Goal: Communication & Community: Answer question/provide support

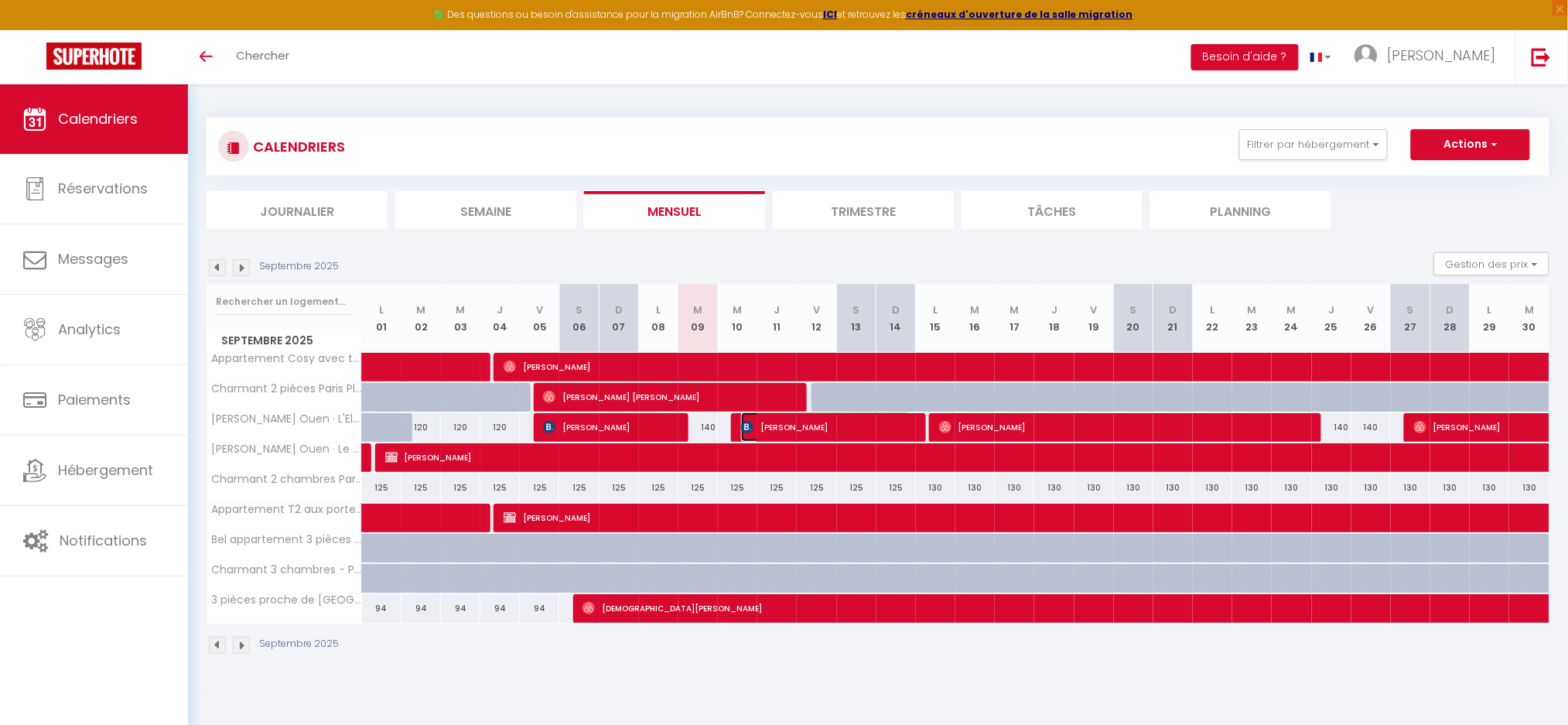
click at [776, 420] on span "[PERSON_NAME]" at bounding box center [826, 427] width 171 height 29
select select "OK"
select select "1"
select select "0"
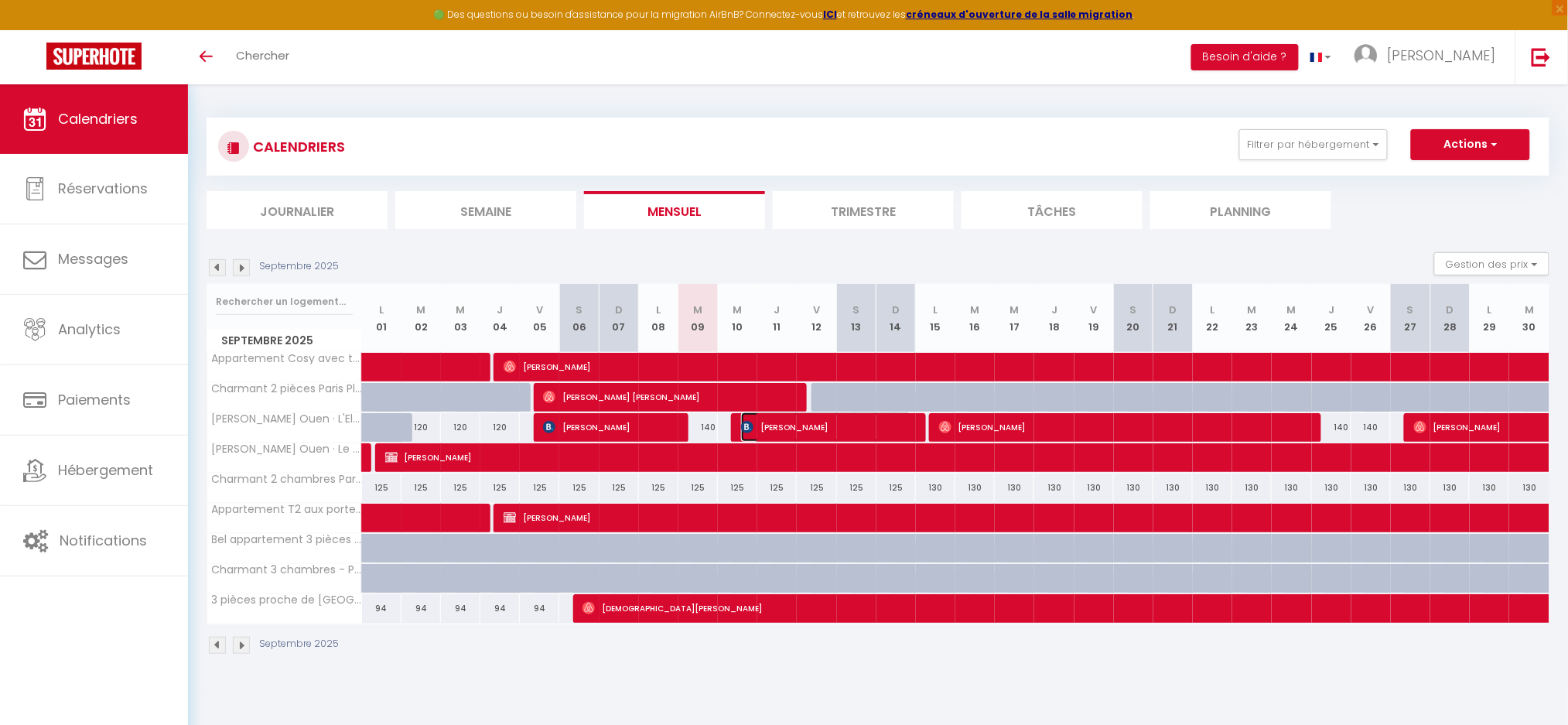
select select "1"
select select
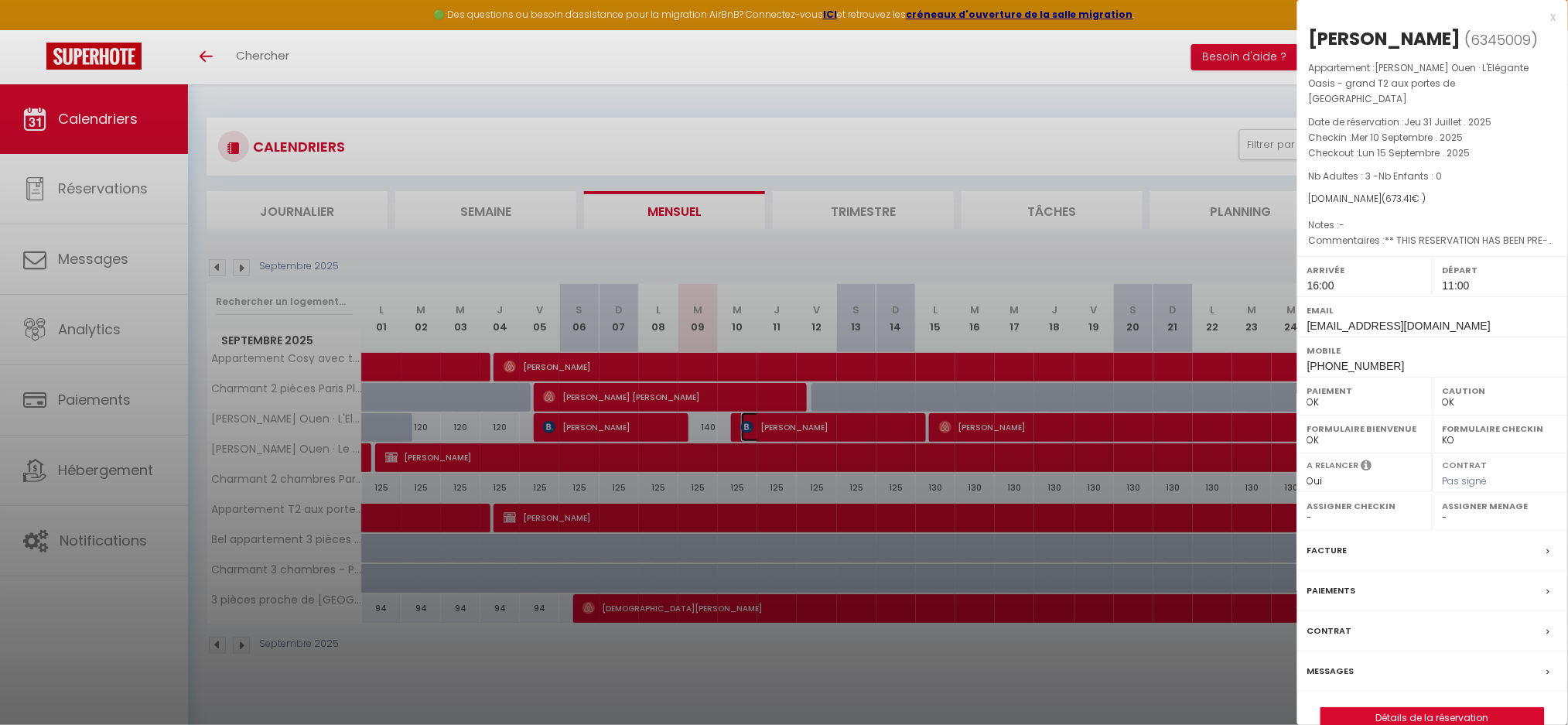
select select "38947"
click at [476, 689] on div at bounding box center [784, 362] width 1568 height 725
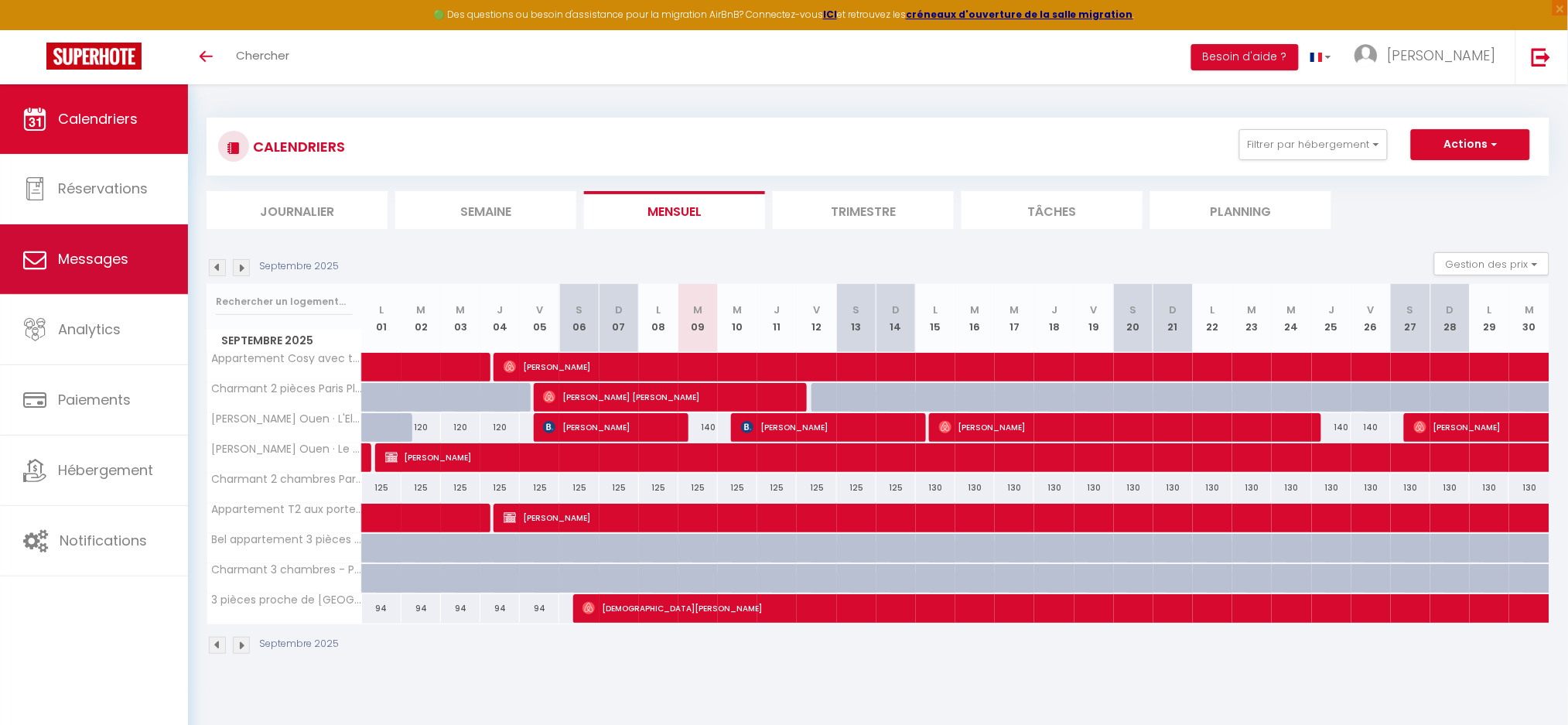
click at [97, 272] on link "Messages" at bounding box center [94, 259] width 188 height 70
select select "message"
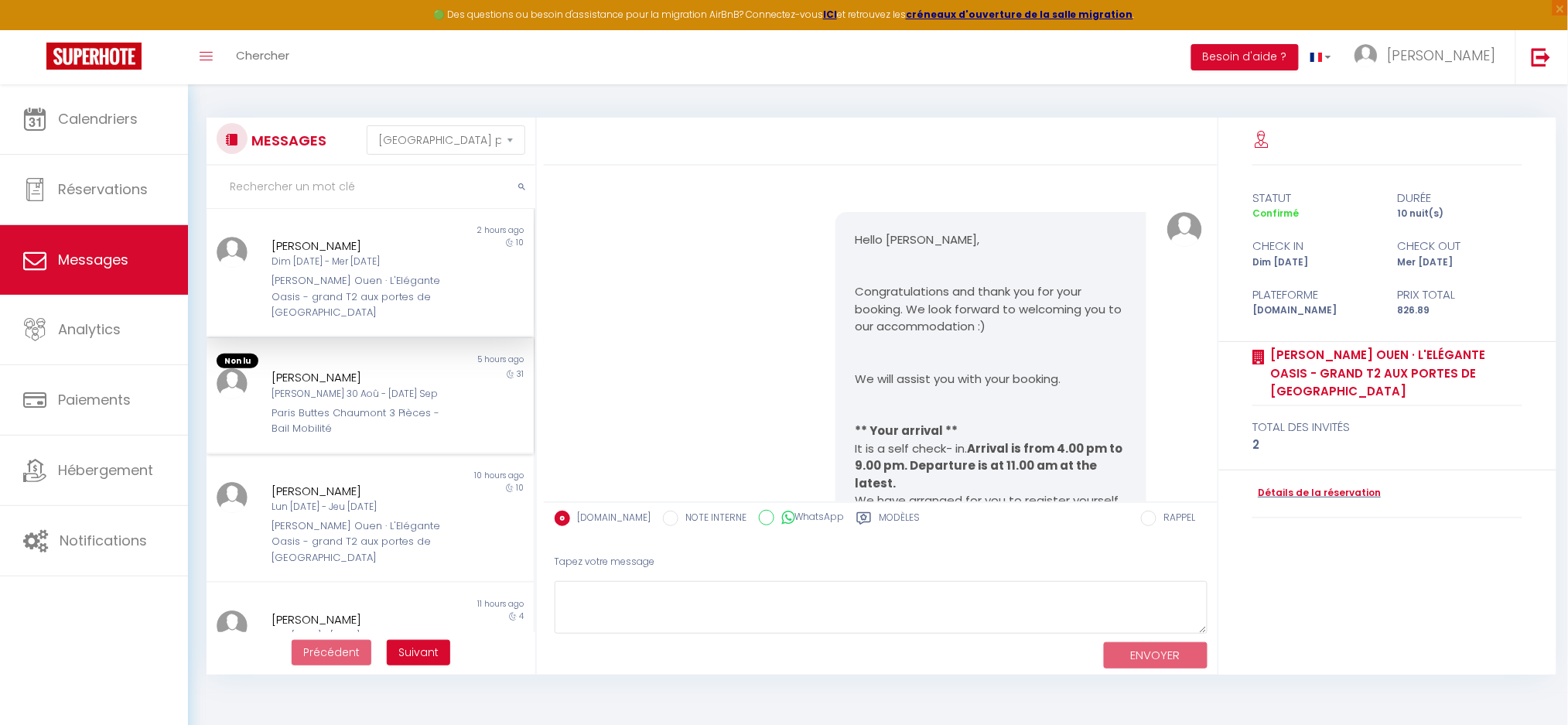
scroll to position [2018, 0]
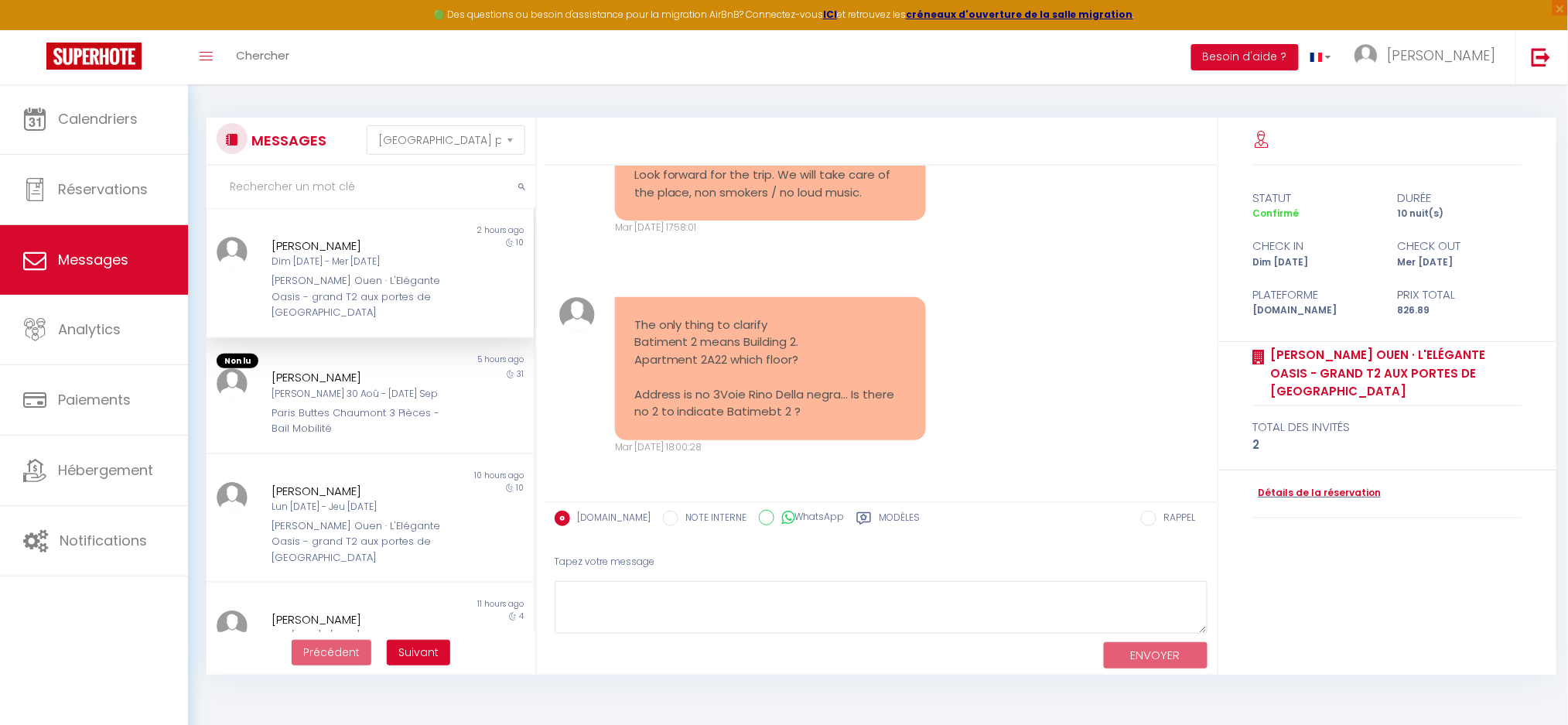
click at [351, 273] on div "[PERSON_NAME] Ouen · L'Elégante Oasis - grand T2 aux portes de [GEOGRAPHIC_DATA]" at bounding box center [357, 297] width 171 height 47
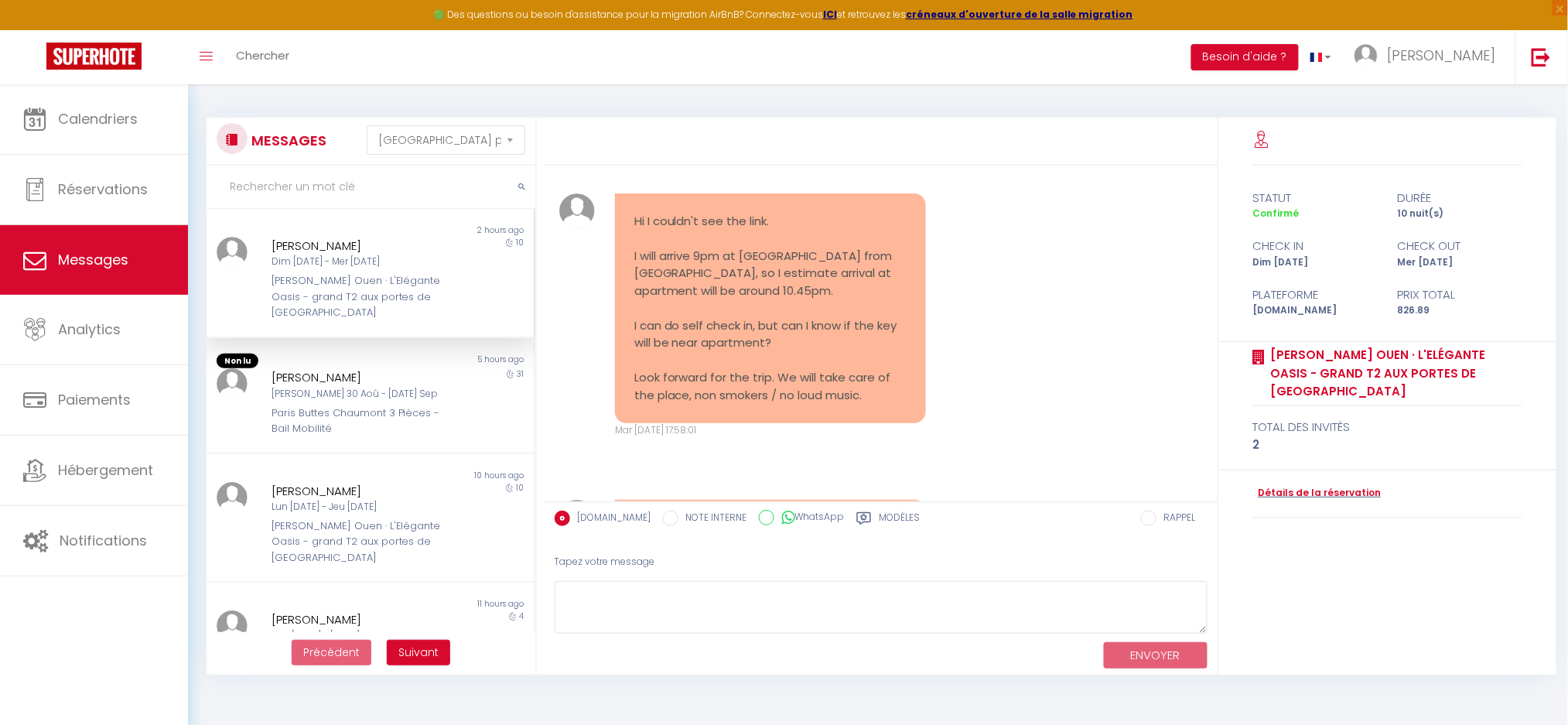
scroll to position [1812, 0]
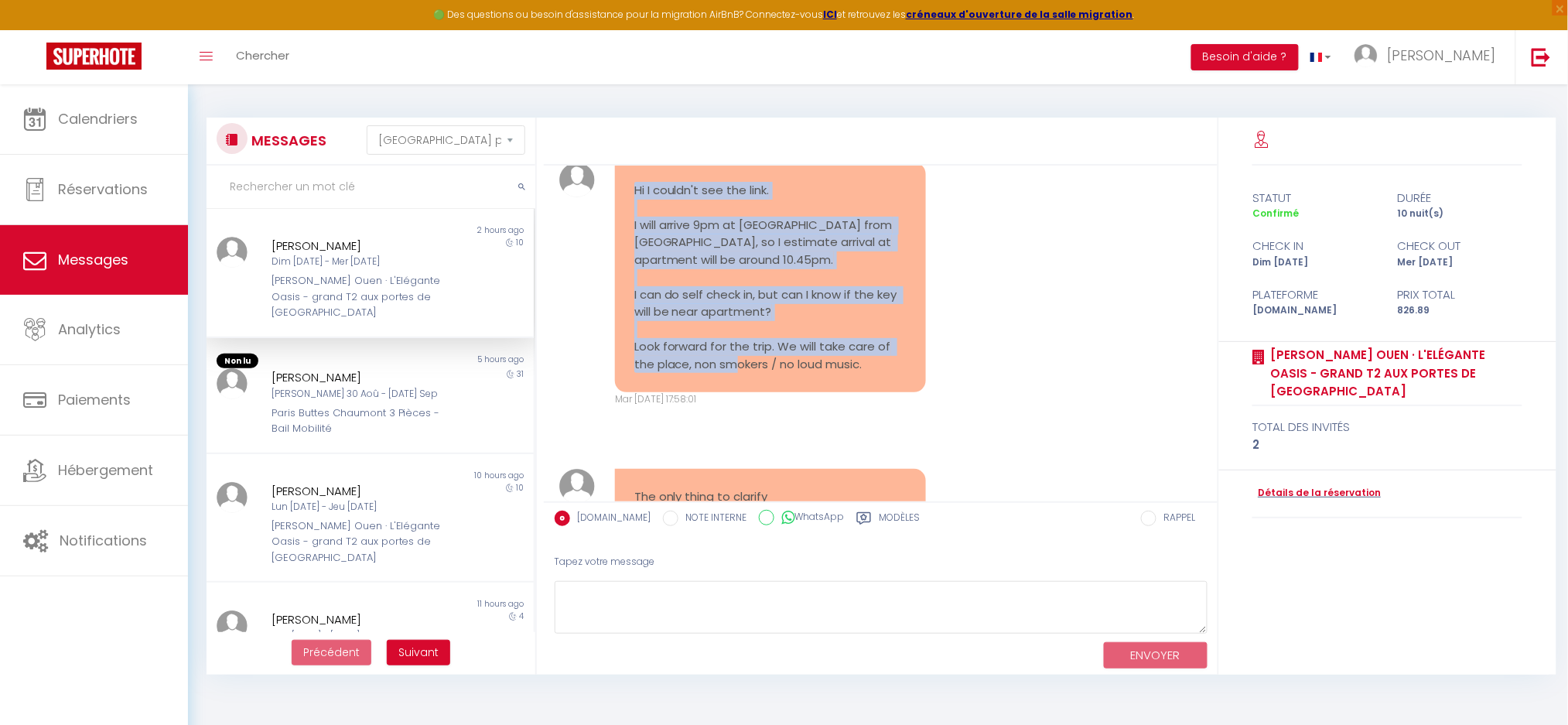
drag, startPoint x: 635, startPoint y: 222, endPoint x: 888, endPoint y: 393, distance: 305.4
click at [888, 374] on pre "Hi I couldn't see the link. I will arrive 9pm at CDG from Singapore, so I estim…" at bounding box center [771, 278] width 272 height 192
copy pre "Hi I couldn't see the link. I will arrive 9pm at CDG from Singapore, so I estim…"
click at [741, 321] on pre "Hi I couldn't see the link. I will arrive 9pm at CDG from Singapore, so I estim…" at bounding box center [771, 278] width 272 height 192
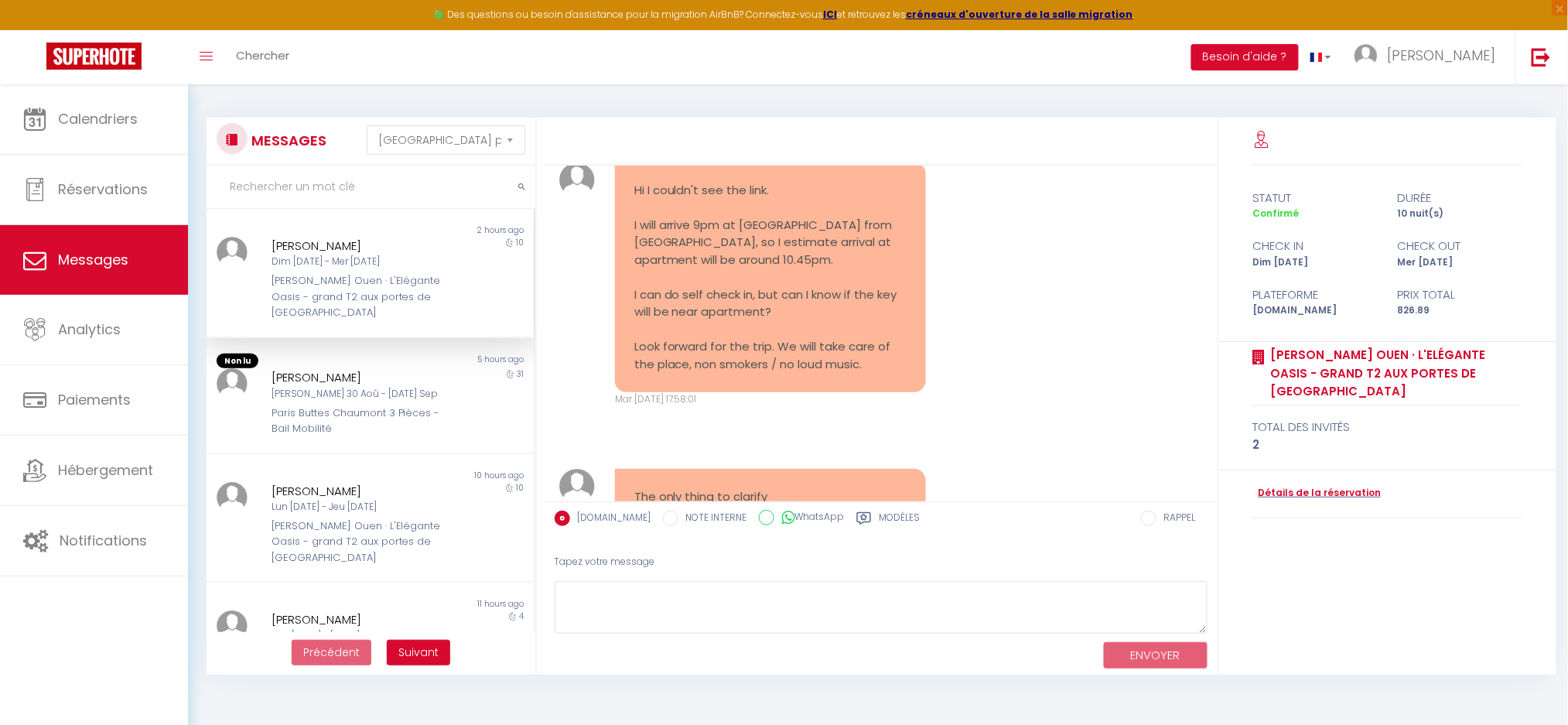
click at [738, 277] on pre "Hi I couldn't see the link. I will arrive 9pm at CDG from Singapore, so I estim…" at bounding box center [771, 278] width 272 height 192
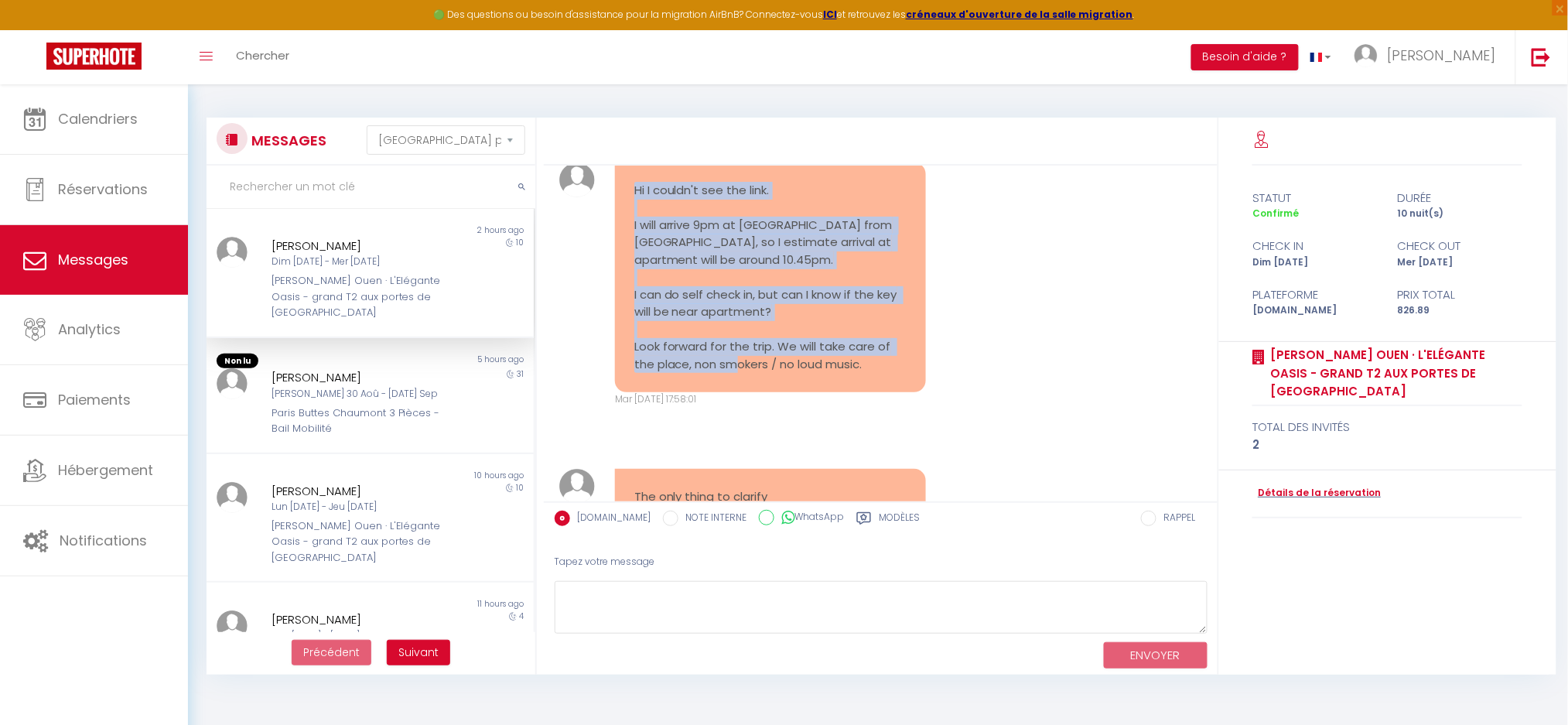
drag, startPoint x: 634, startPoint y: 218, endPoint x: 875, endPoint y: 394, distance: 298.4
click at [875, 374] on pre "Hi I couldn't see the link. I will arrive 9pm at CDG from Singapore, so I estim…" at bounding box center [771, 278] width 272 height 192
click at [780, 374] on pre "Hi I couldn't see the link. I will arrive 9pm at CDG from Singapore, so I estim…" at bounding box center [771, 278] width 272 height 192
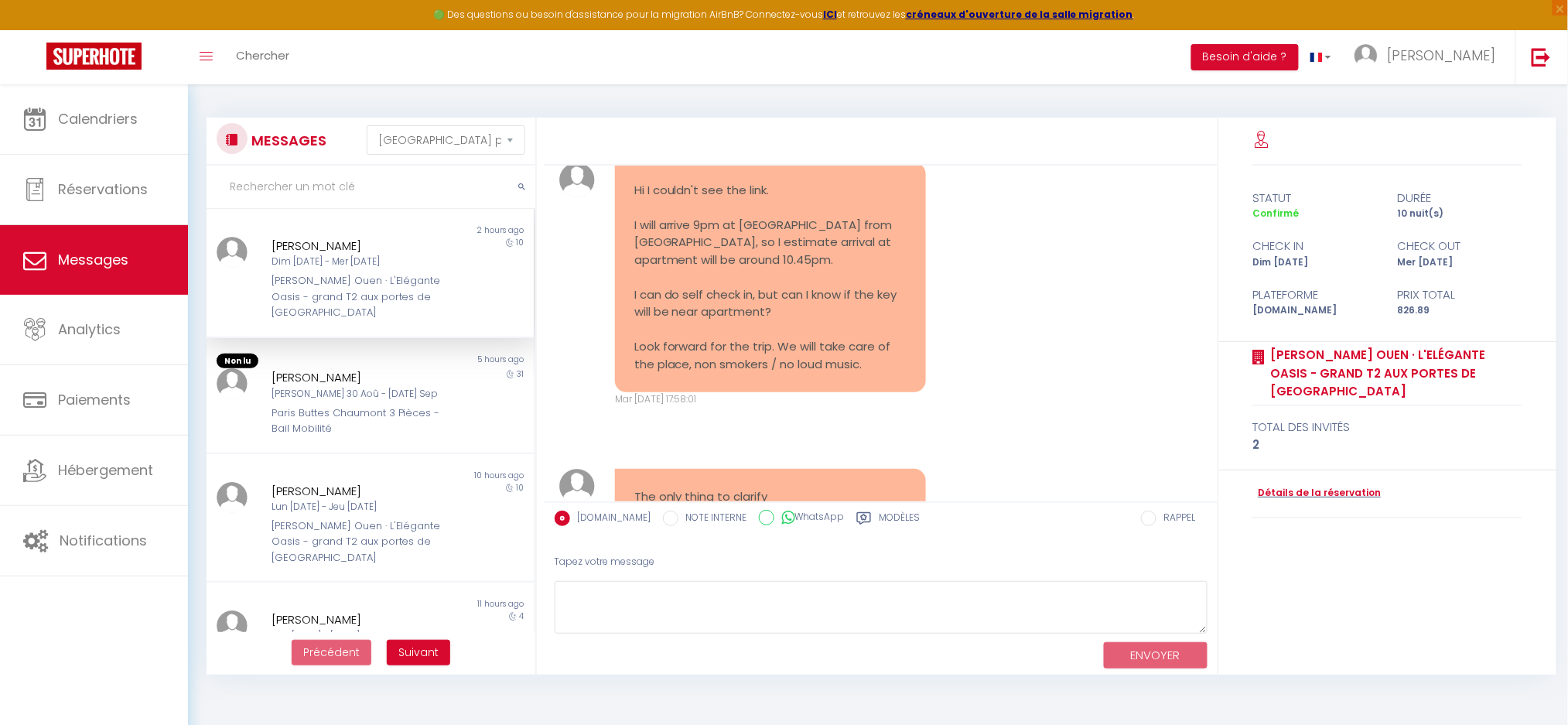
click at [741, 343] on pre "Hi I couldn't see the link. I will arrive 9pm at CDG from Singapore, so I estim…" at bounding box center [771, 278] width 272 height 192
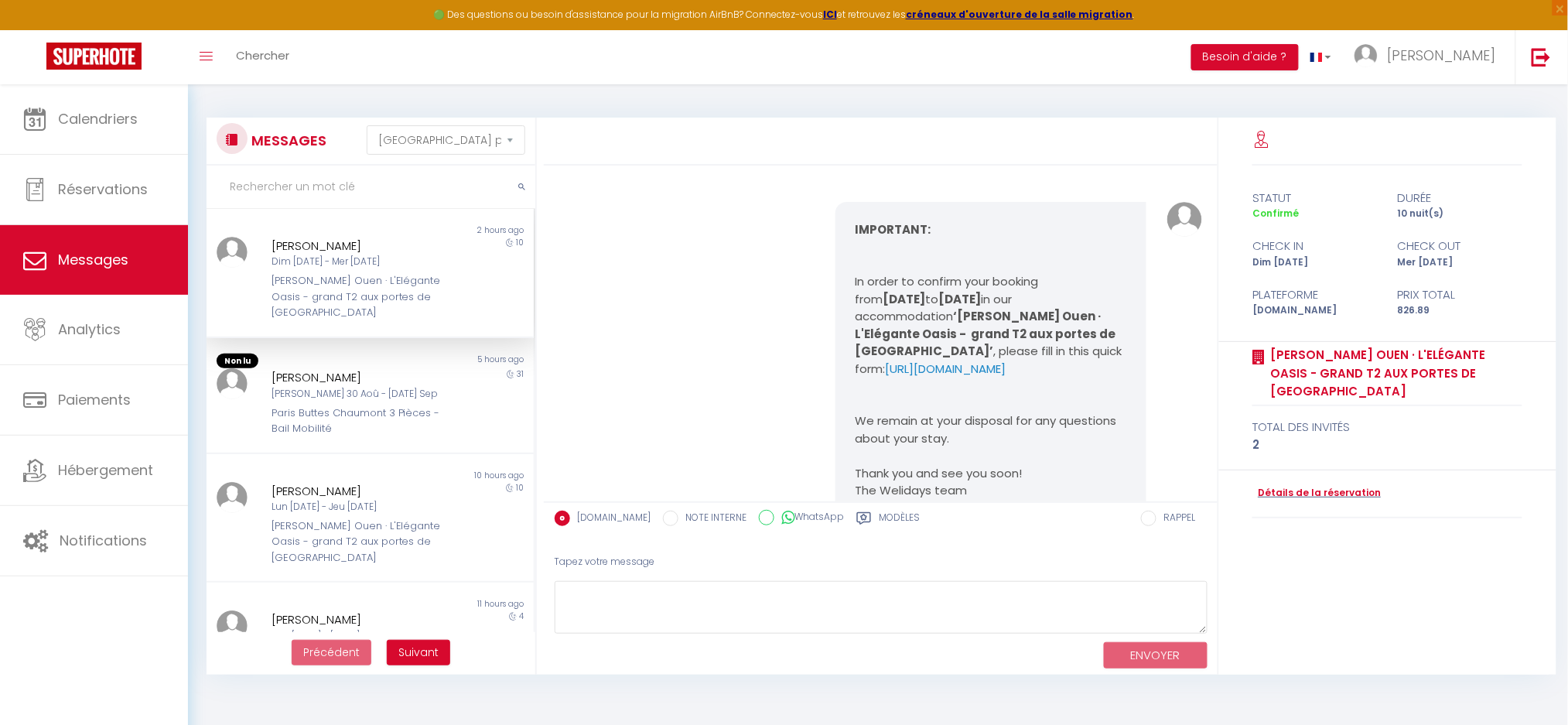
scroll to position [1296, 0]
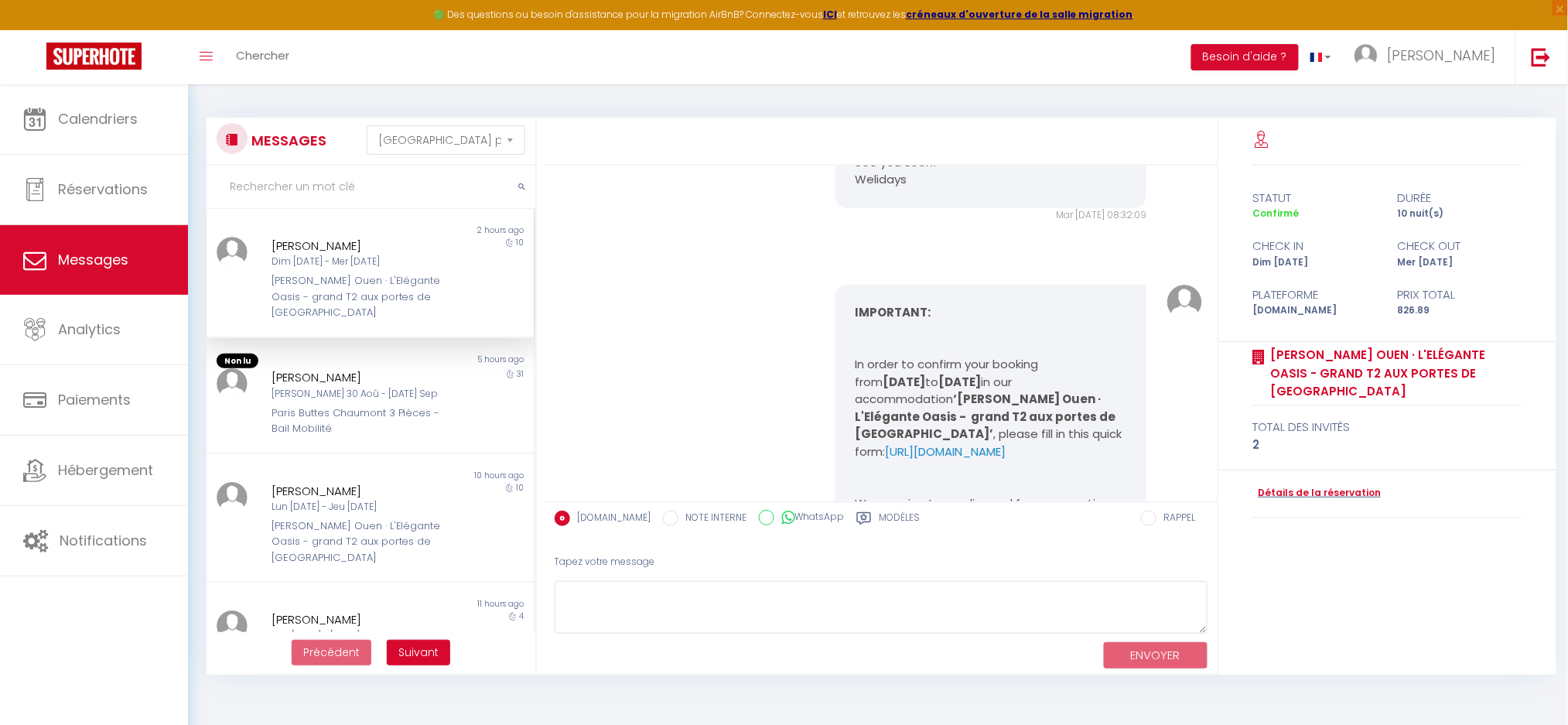
click at [360, 284] on div "[PERSON_NAME] Ouen · L'Elégante Oasis - grand T2 aux portes de [GEOGRAPHIC_DATA]" at bounding box center [357, 297] width 171 height 47
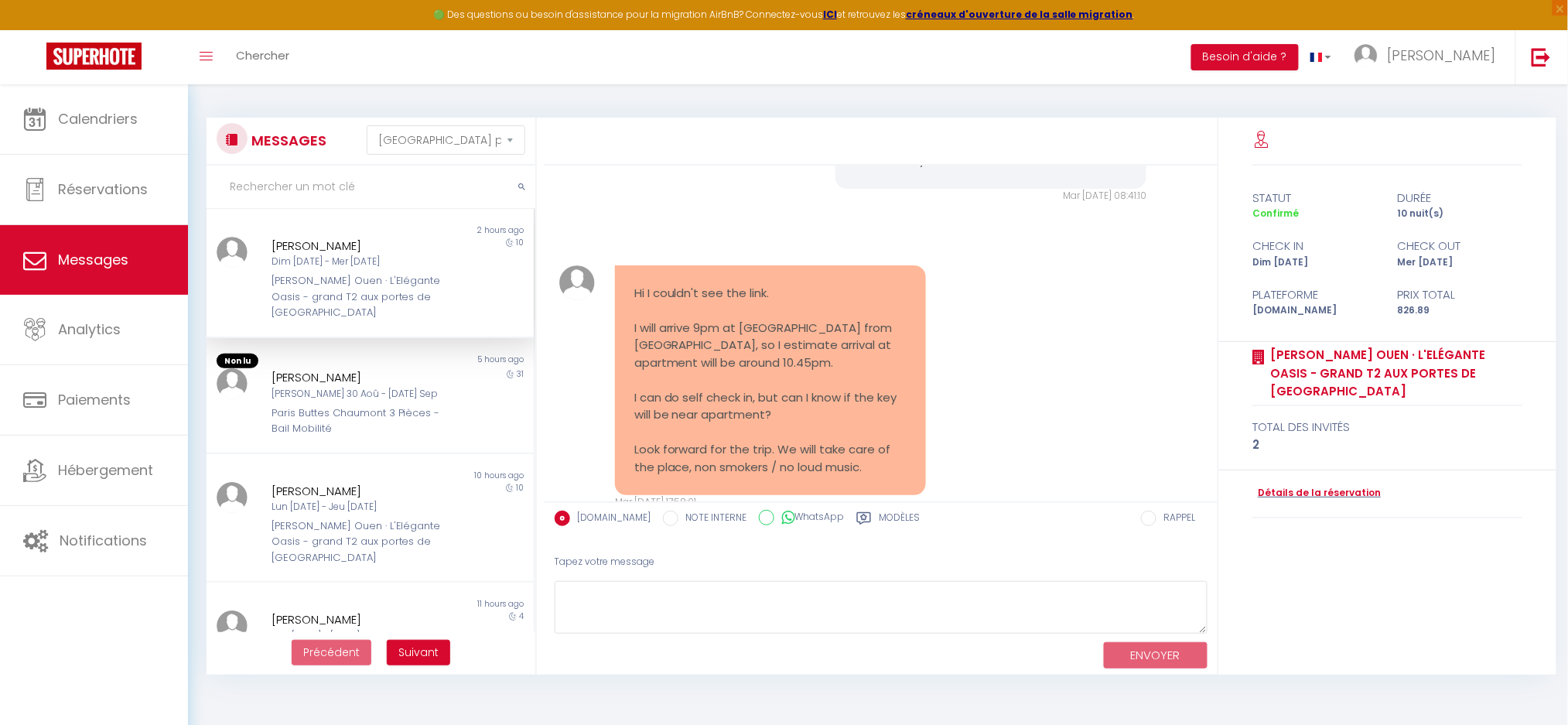
scroll to position [1812, 0]
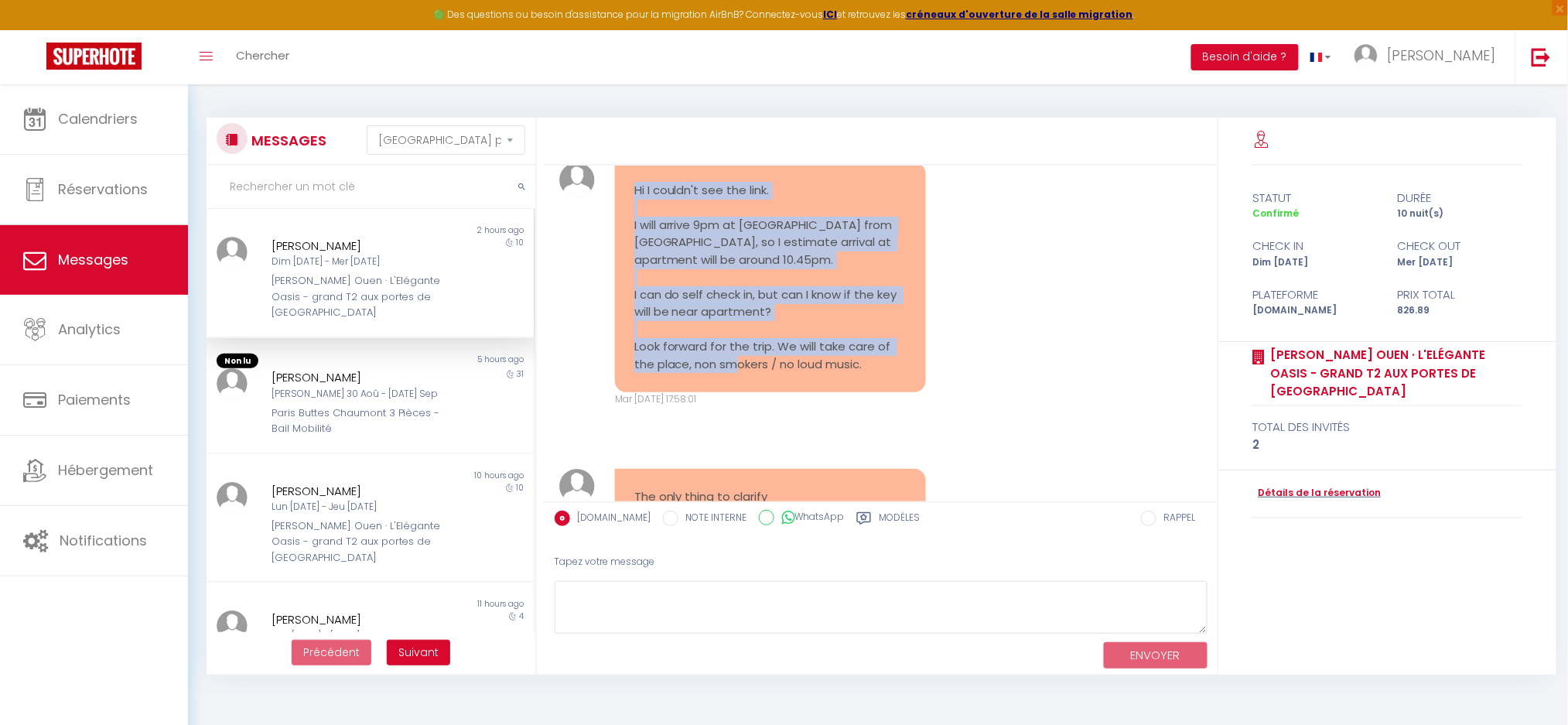
drag, startPoint x: 636, startPoint y: 223, endPoint x: 895, endPoint y: 396, distance: 311.5
click at [895, 374] on pre "Hi I couldn't see the link. I will arrive 9pm at CDG from Singapore, so I estim…" at bounding box center [771, 278] width 272 height 192
copy pre "Hi I couldn't see the link. I will arrive 9pm at CDG from Singapore, so I estim…"
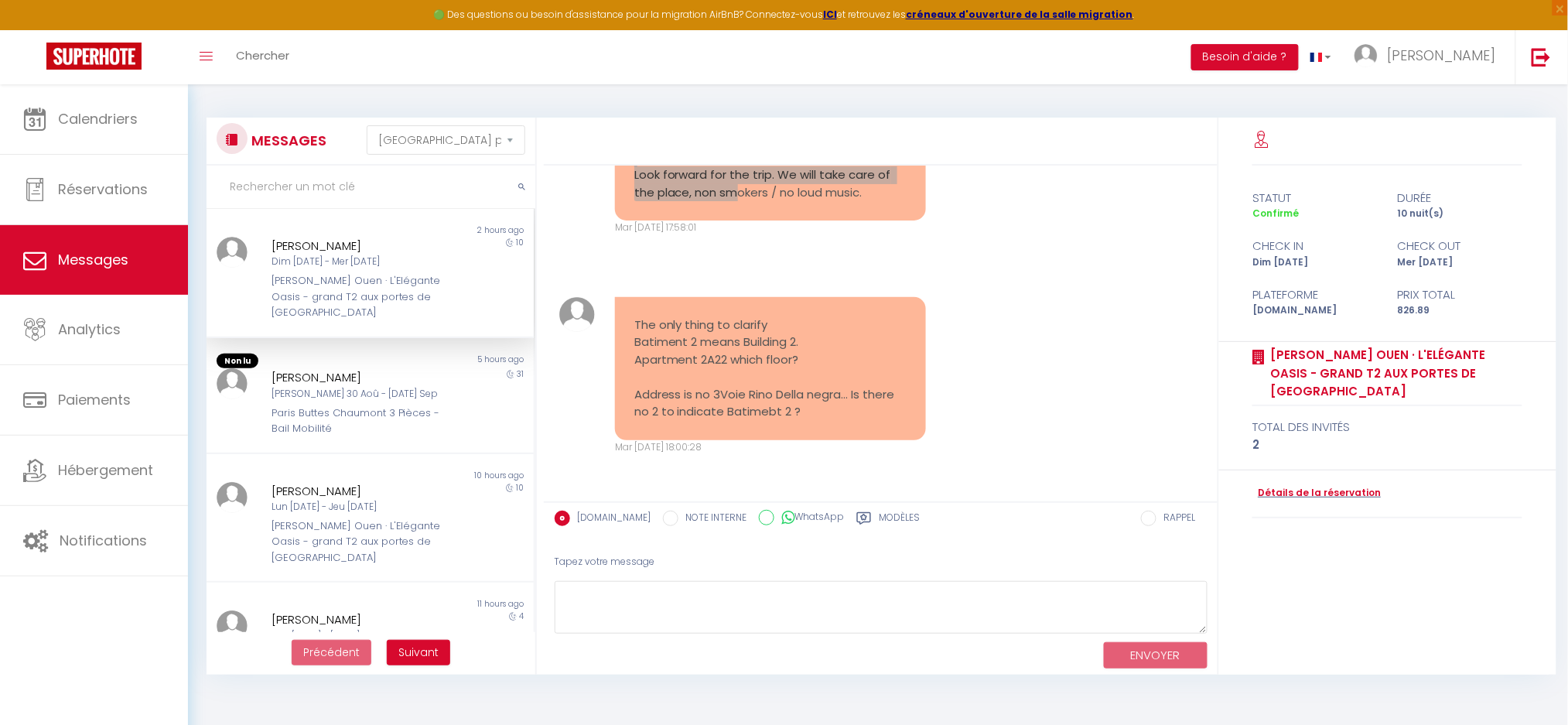
scroll to position [2018, 0]
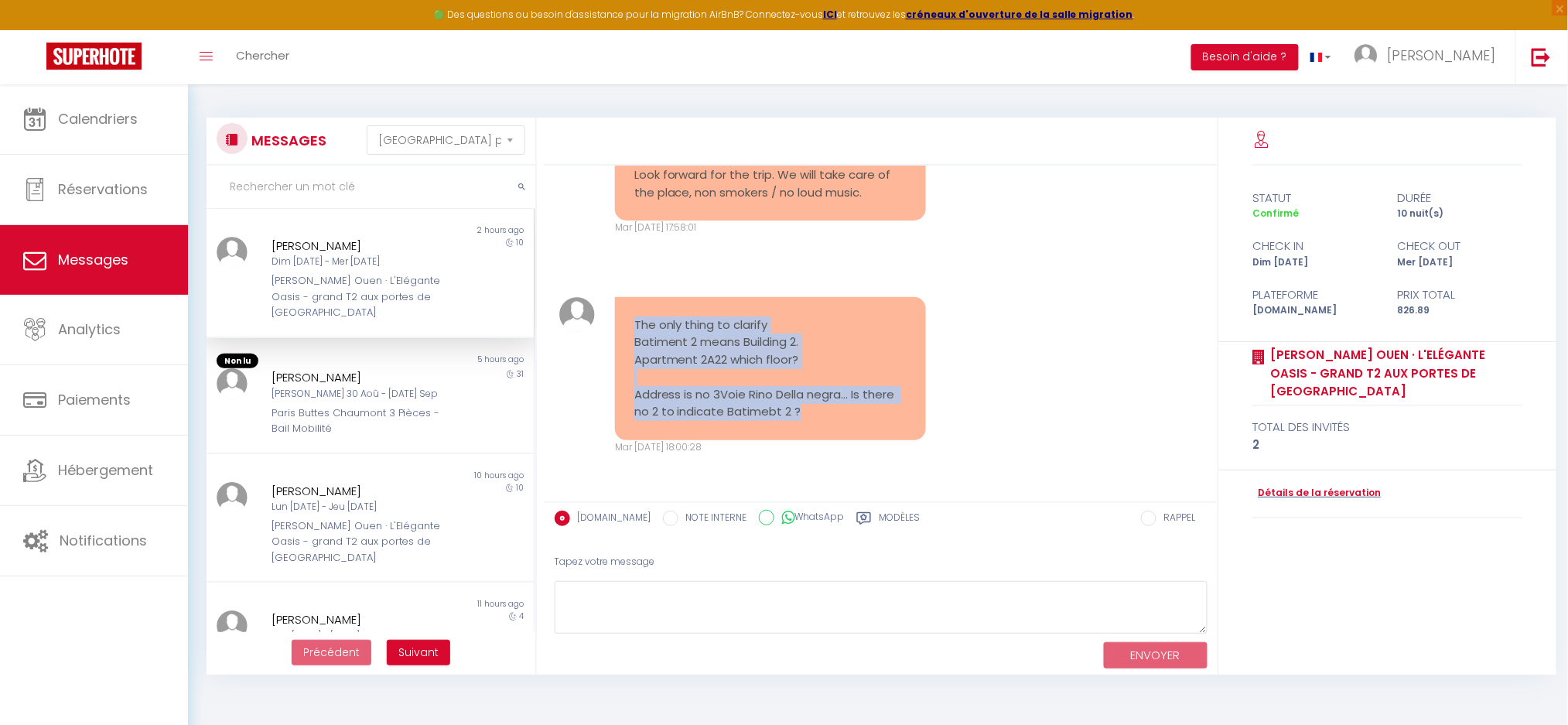
drag, startPoint x: 636, startPoint y: 324, endPoint x: 845, endPoint y: 412, distance: 226.8
click at [845, 412] on pre "The only thing to clarify Batiment 2 means Building 2. Apartment 2A22 which flo…" at bounding box center [771, 369] width 272 height 104
copy pre "The only thing to clarify Batiment 2 means Building 2. Apartment 2A22 which flo…"
click at [1077, 395] on div "The only thing to clarify Batiment 2 means Building 2. Apartment 2A22 which flo…" at bounding box center [881, 376] width 663 height 220
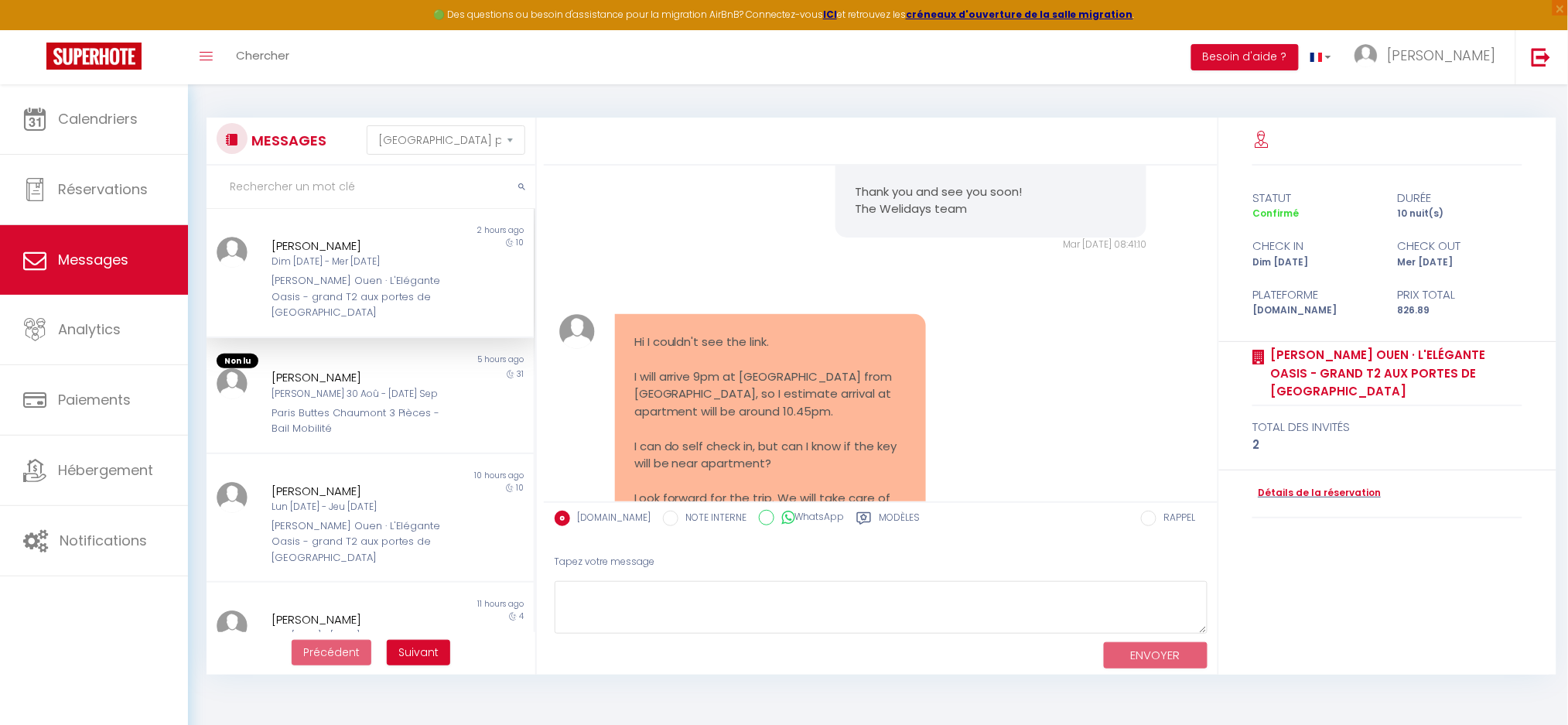
scroll to position [1709, 0]
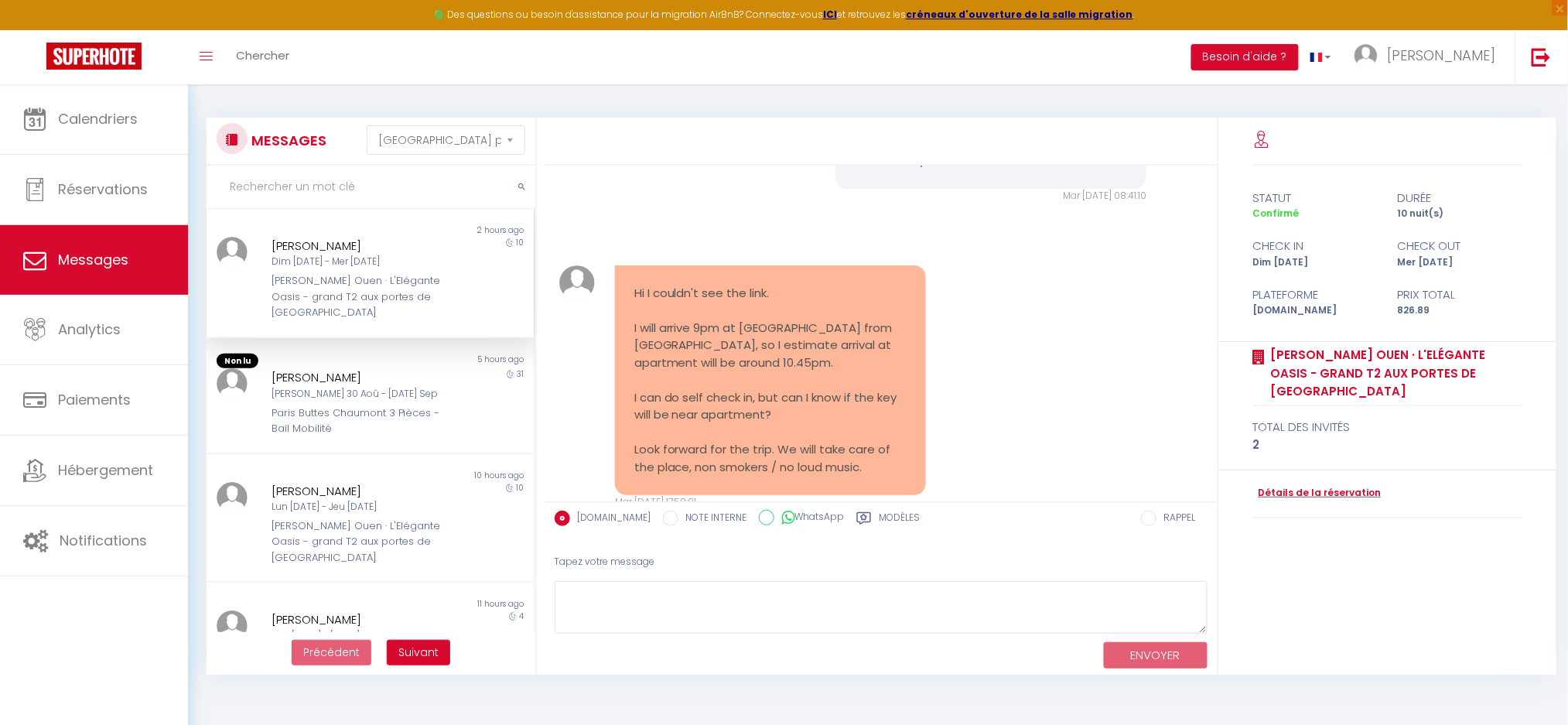
click at [281, 269] on div "Lina Limois Dim 11 Jan - Mer 21 Jan Lionel St Ouen · L'Elégante Oasis - grand T…" at bounding box center [356, 279] width 191 height 85
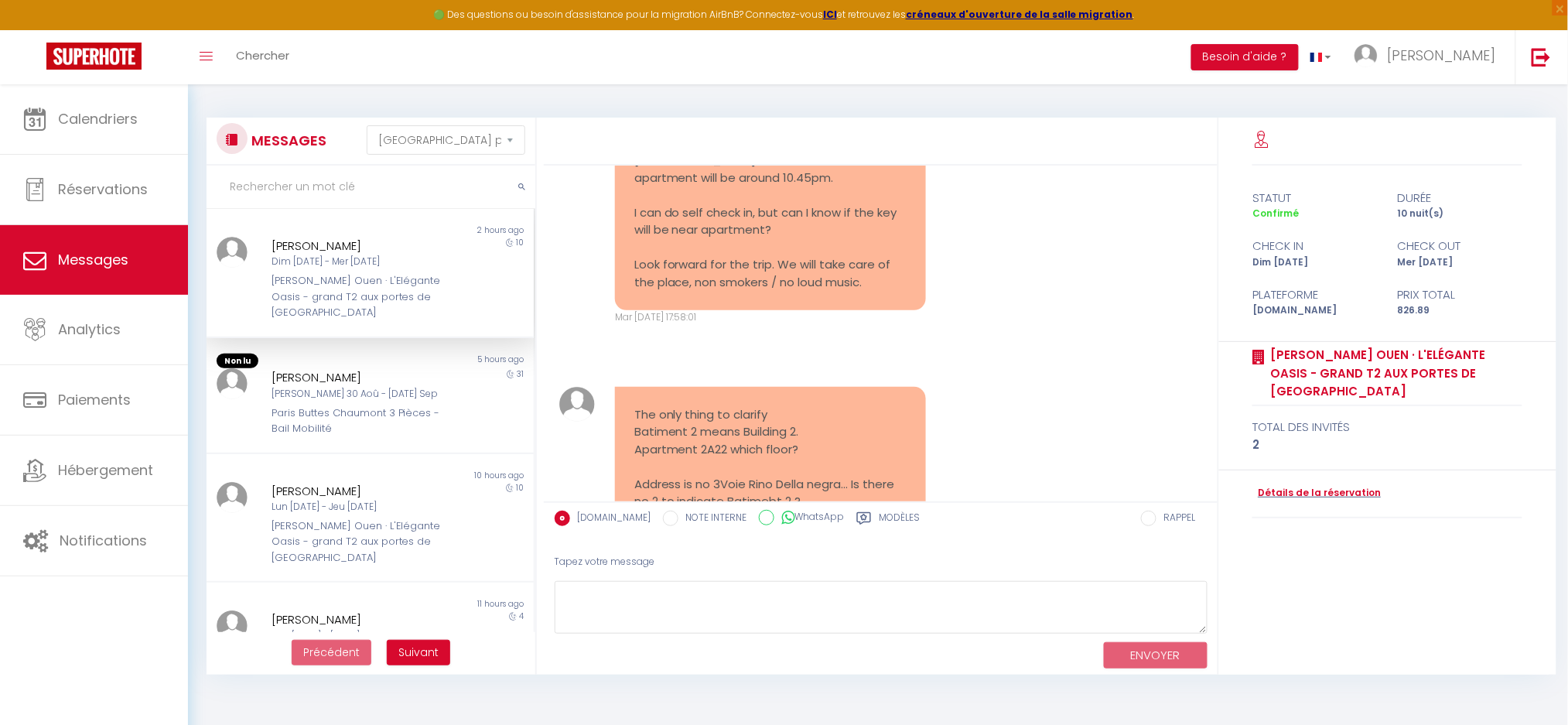
scroll to position [1915, 0]
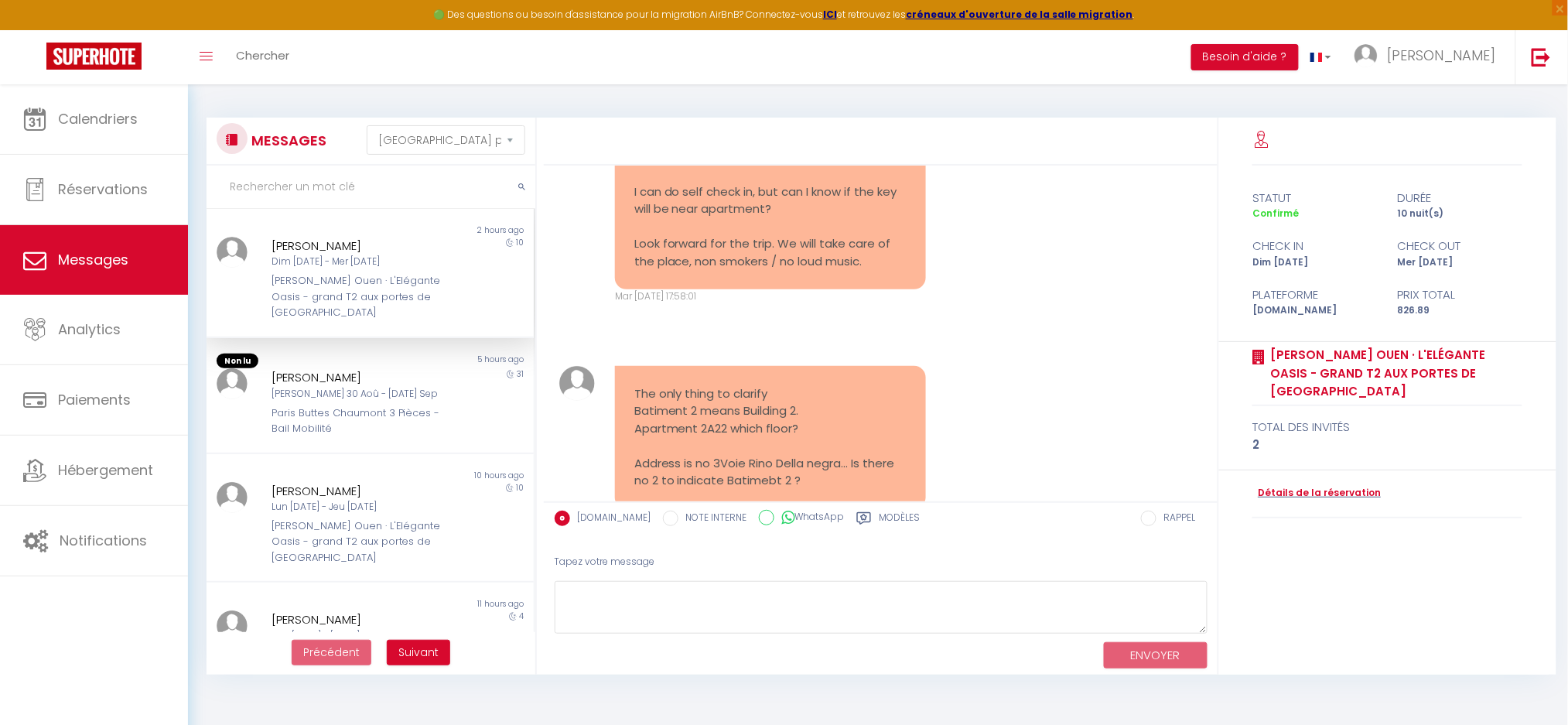
click at [703, 238] on pre "Hi I couldn't see the link. I will arrive 9pm at CDG from Singapore, so I estim…" at bounding box center [771, 175] width 272 height 192
click at [702, 238] on pre "Hi I couldn't see the link. I will arrive 9pm at CDG from Singapore, so I estim…" at bounding box center [771, 175] width 272 height 192
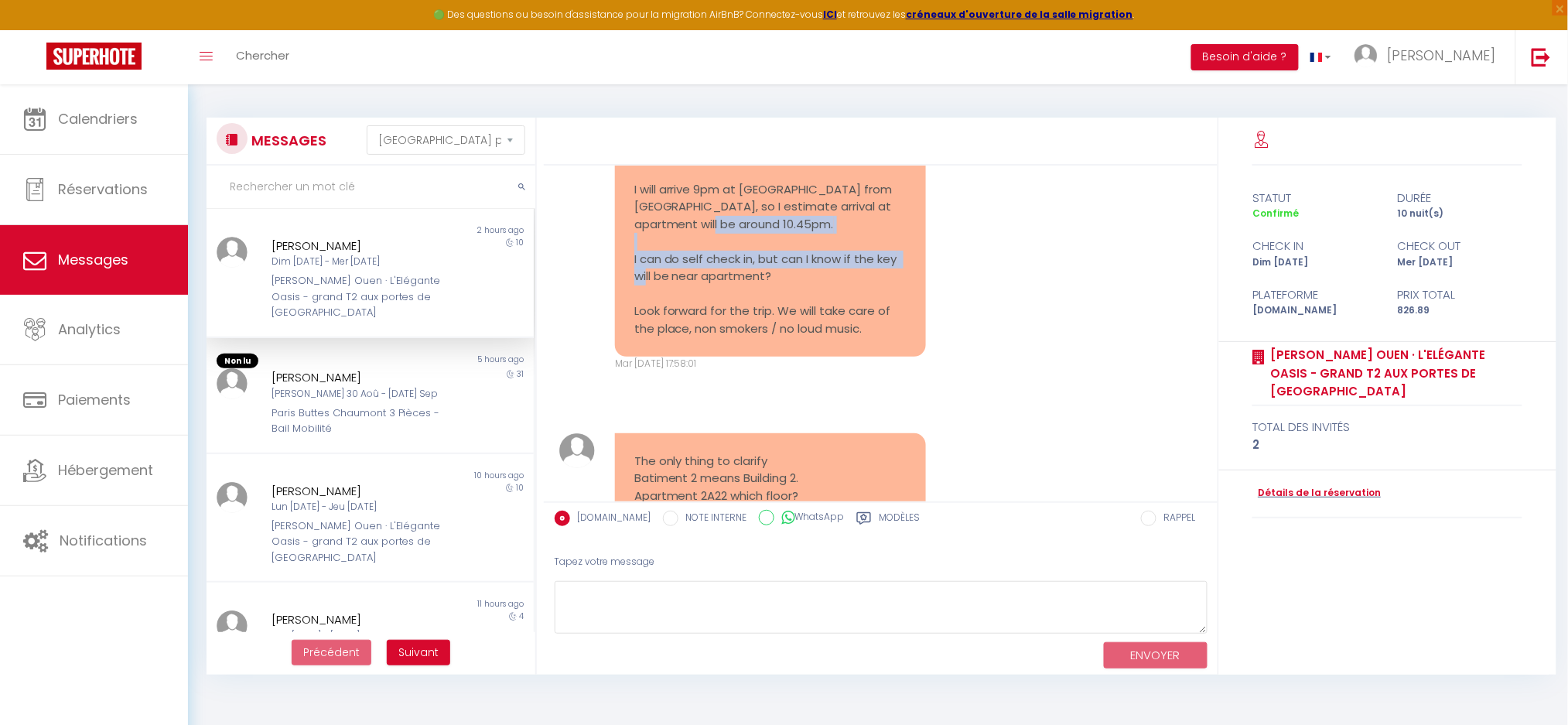
scroll to position [1812, 0]
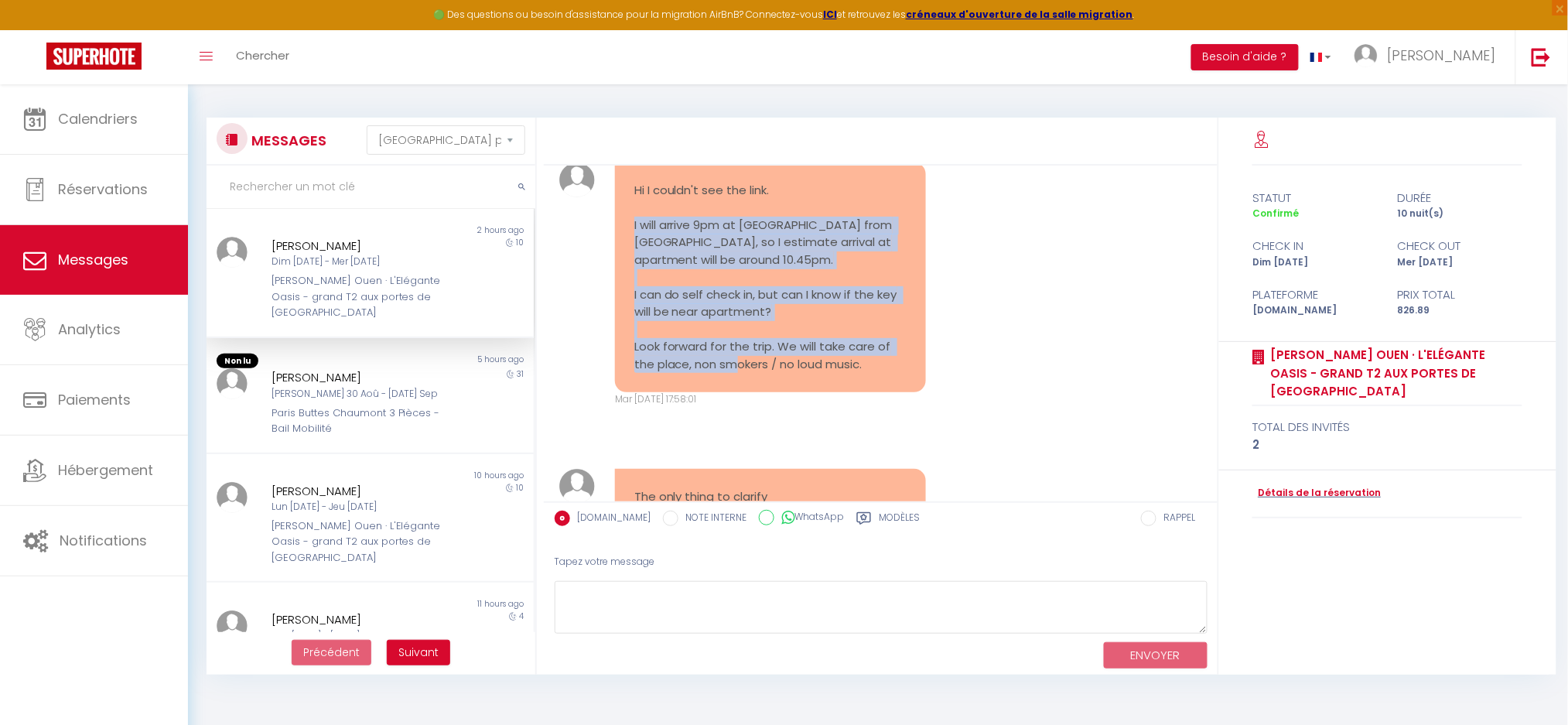
drag, startPoint x: 633, startPoint y: 265, endPoint x: 871, endPoint y: 414, distance: 280.8
click at [871, 393] on div "Hi I couldn't see the link. I will arrive 9pm at CDG from Singapore, so I estim…" at bounding box center [770, 277] width 311 height 230
copy pre "I will arrive 9pm at CDG from Singapore, so I estimate arrival at apartment wil…"
click at [1030, 399] on div "Hi I couldn't see the link. I will arrive 9pm at CDG from Singapore, so I estim…" at bounding box center [881, 284] width 663 height 306
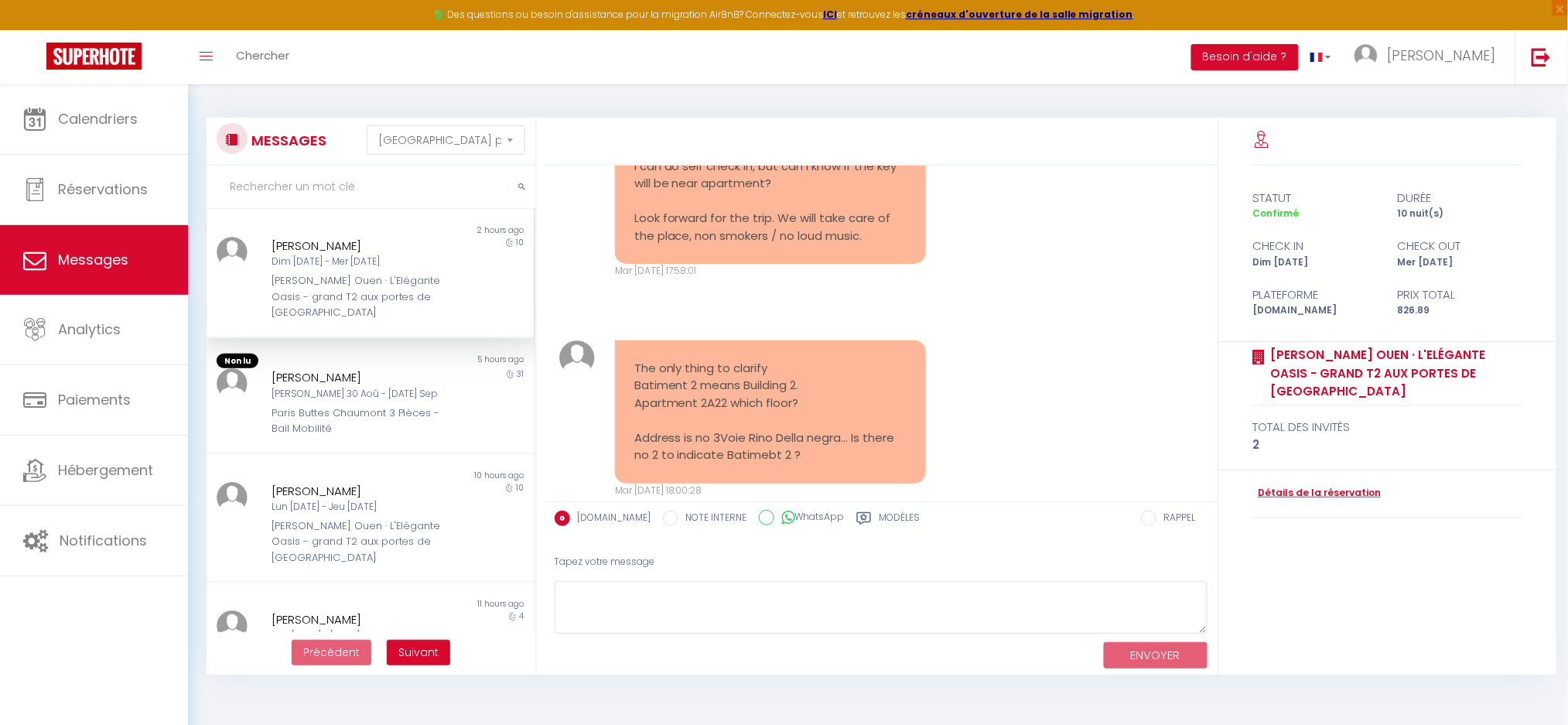
scroll to position [2018, 0]
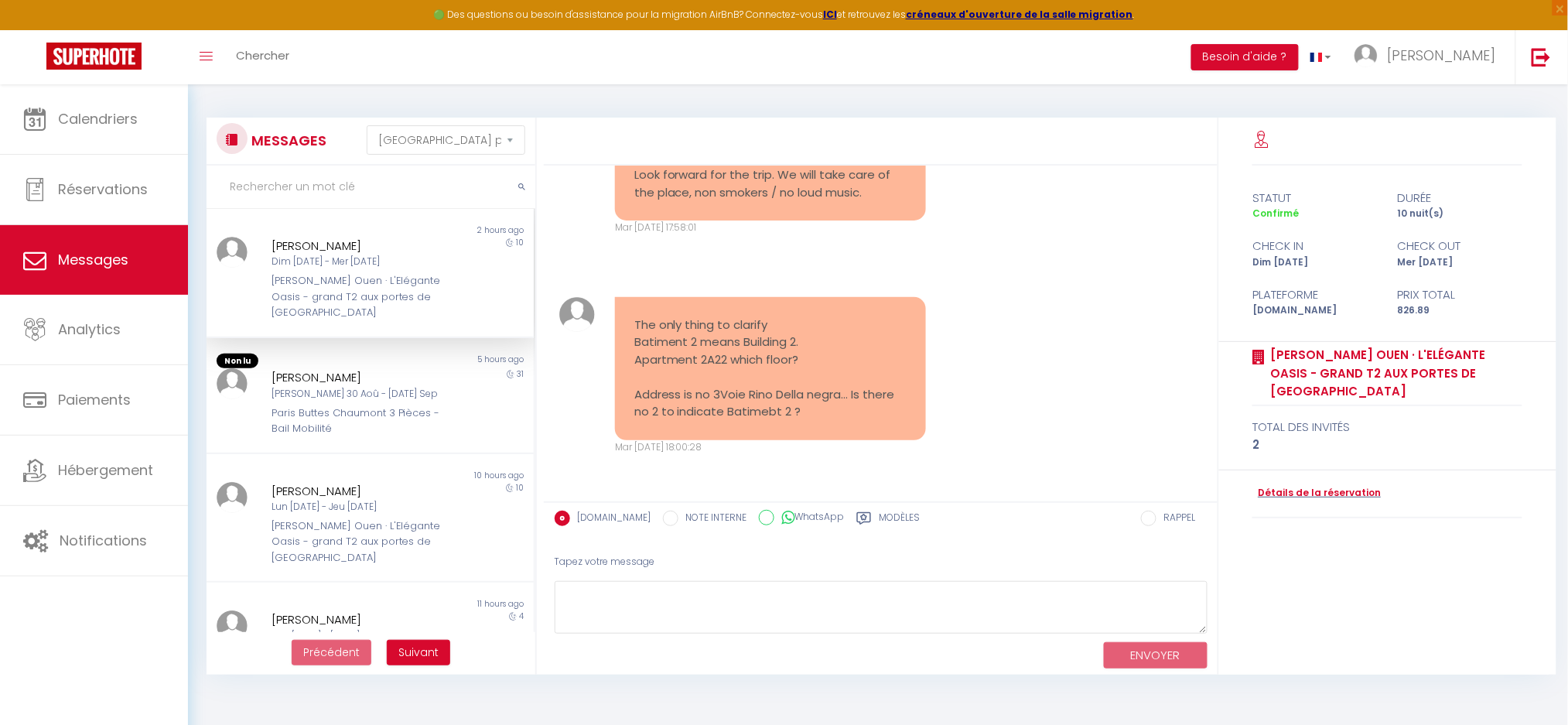
click at [802, 359] on pre "The only thing to clarify Batiment 2 means Building 2. Apartment 2A22 which flo…" at bounding box center [771, 369] width 272 height 104
click at [697, 602] on textarea at bounding box center [881, 607] width 653 height 53
paste textarea "Hello Lina, Firstly, thank you for your interest in our accommodation and for y…"
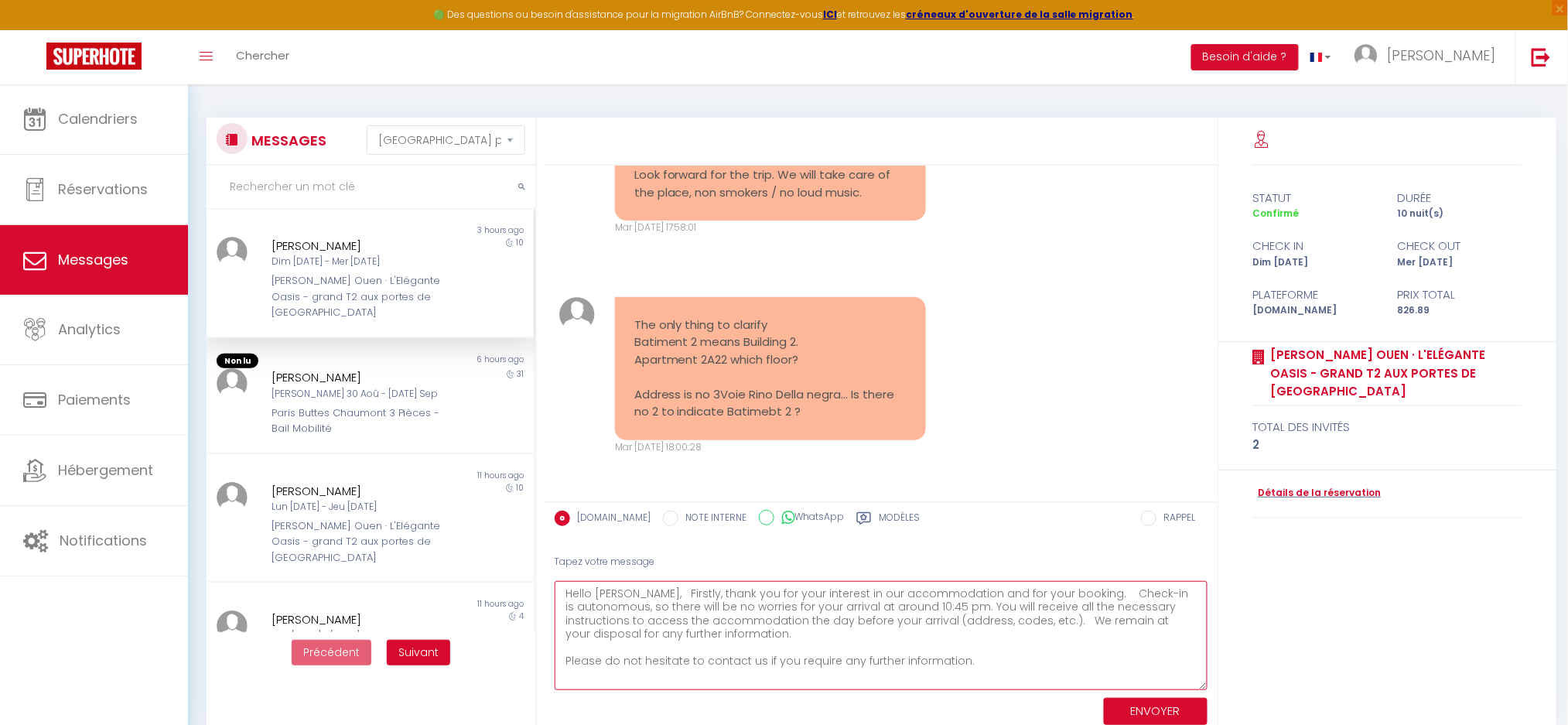
scroll to position [0, 0]
drag, startPoint x: 1203, startPoint y: 624, endPoint x: 1263, endPoint y: 704, distance: 100.0
click at [1263, 704] on div "Hello Lina, Congratulations and thank you for your booking. We look forward to …" at bounding box center [1055, 436] width 1023 height 637
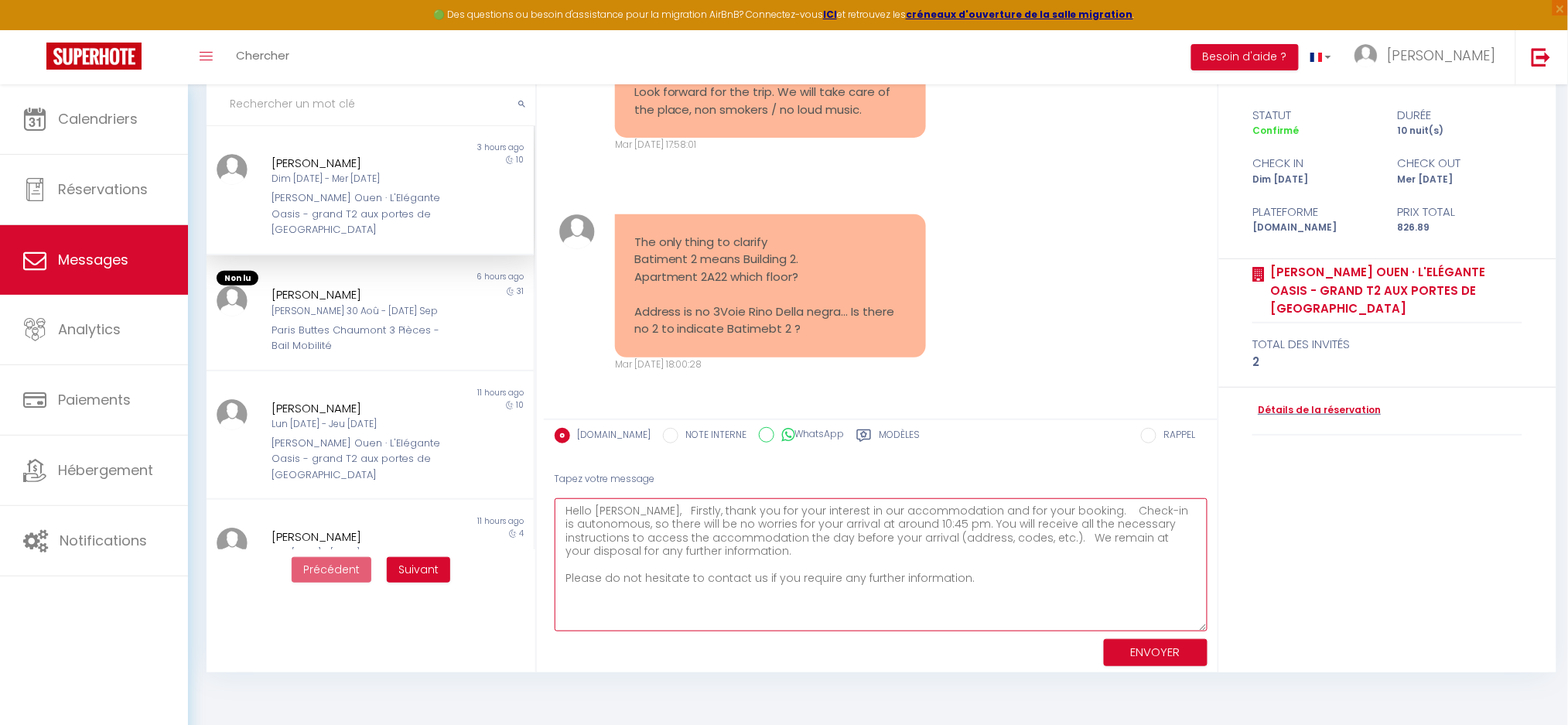
scroll to position [84, 0]
click at [731, 575] on textarea "Hello Lina, Firstly, thank you for your interest in our accommodation and for y…" at bounding box center [881, 564] width 653 height 133
click at [659, 559] on textarea "Hello Lina, Firstly, thank you for your interest in our accommodation and for y…" at bounding box center [881, 564] width 653 height 133
click at [625, 511] on textarea "Hello Lina, Firstly, thank you for your interest in our accommodation and for y…" at bounding box center [881, 564] width 653 height 133
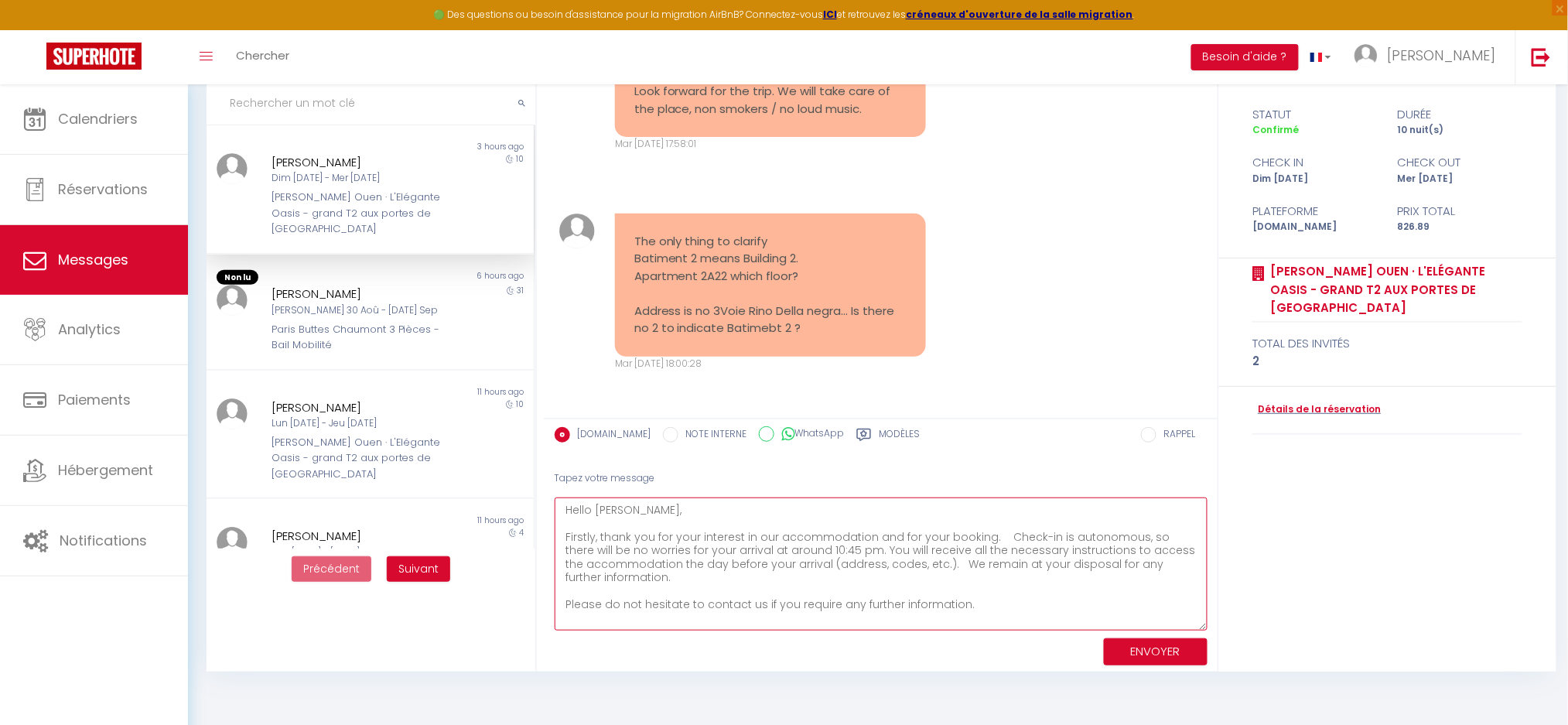
click at [997, 539] on textarea "Hello Lina, Firstly, thank you for your interest in our accommodation and for y…" at bounding box center [881, 564] width 653 height 133
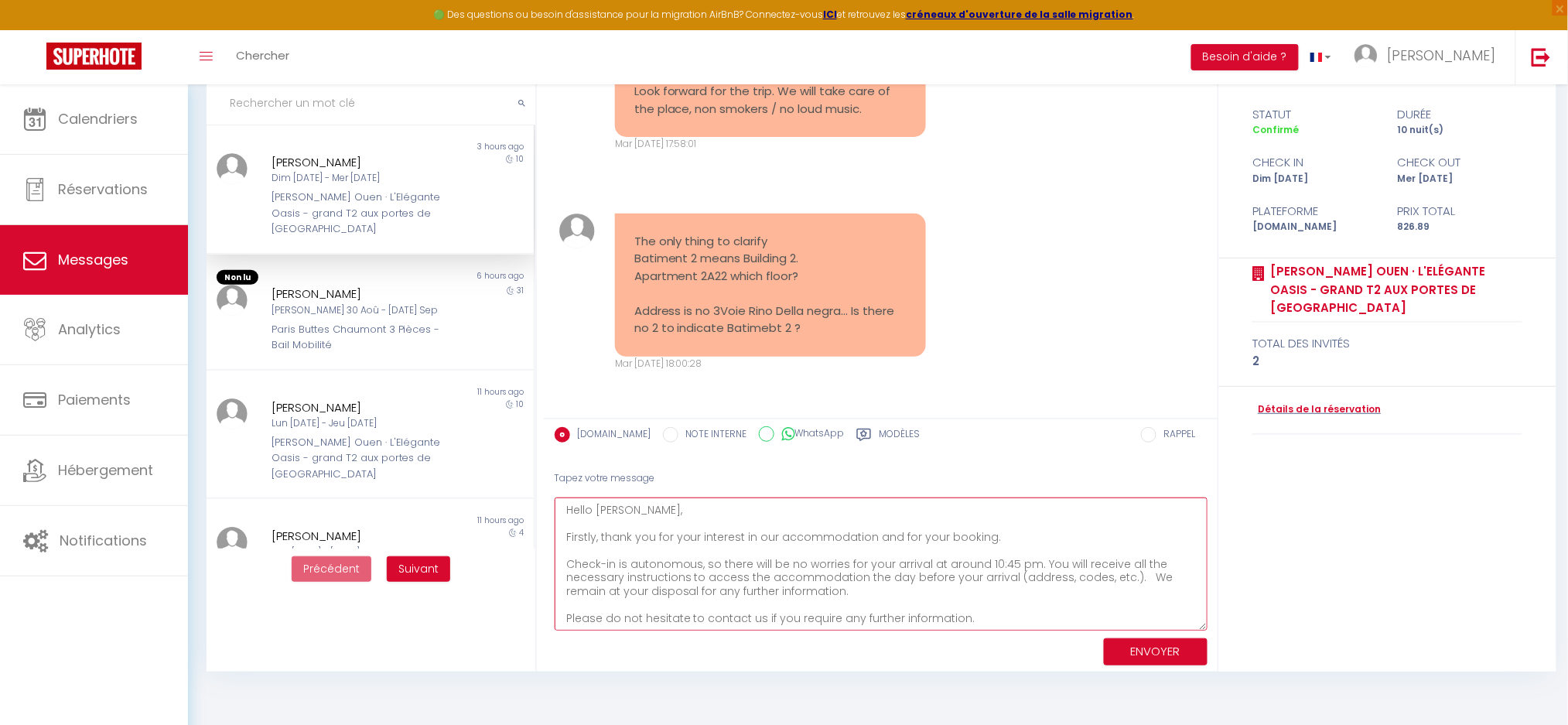
click at [674, 567] on textarea "Hello Lina, Firstly, thank you for your interest in our accommodation and for y…" at bounding box center [881, 564] width 653 height 133
drag, startPoint x: 716, startPoint y: 566, endPoint x: 1030, endPoint y: 590, distance: 314.9
click at [1030, 590] on textarea "Hello Lina, Firstly, thank you for your interest in our accommodation and for y…" at bounding box center [881, 564] width 653 height 133
click at [1069, 585] on textarea "Hello Lina, Firstly, thank you for your interest in our accommodation and for y…" at bounding box center [881, 564] width 653 height 133
drag, startPoint x: 588, startPoint y: 579, endPoint x: 893, endPoint y: 587, distance: 305.1
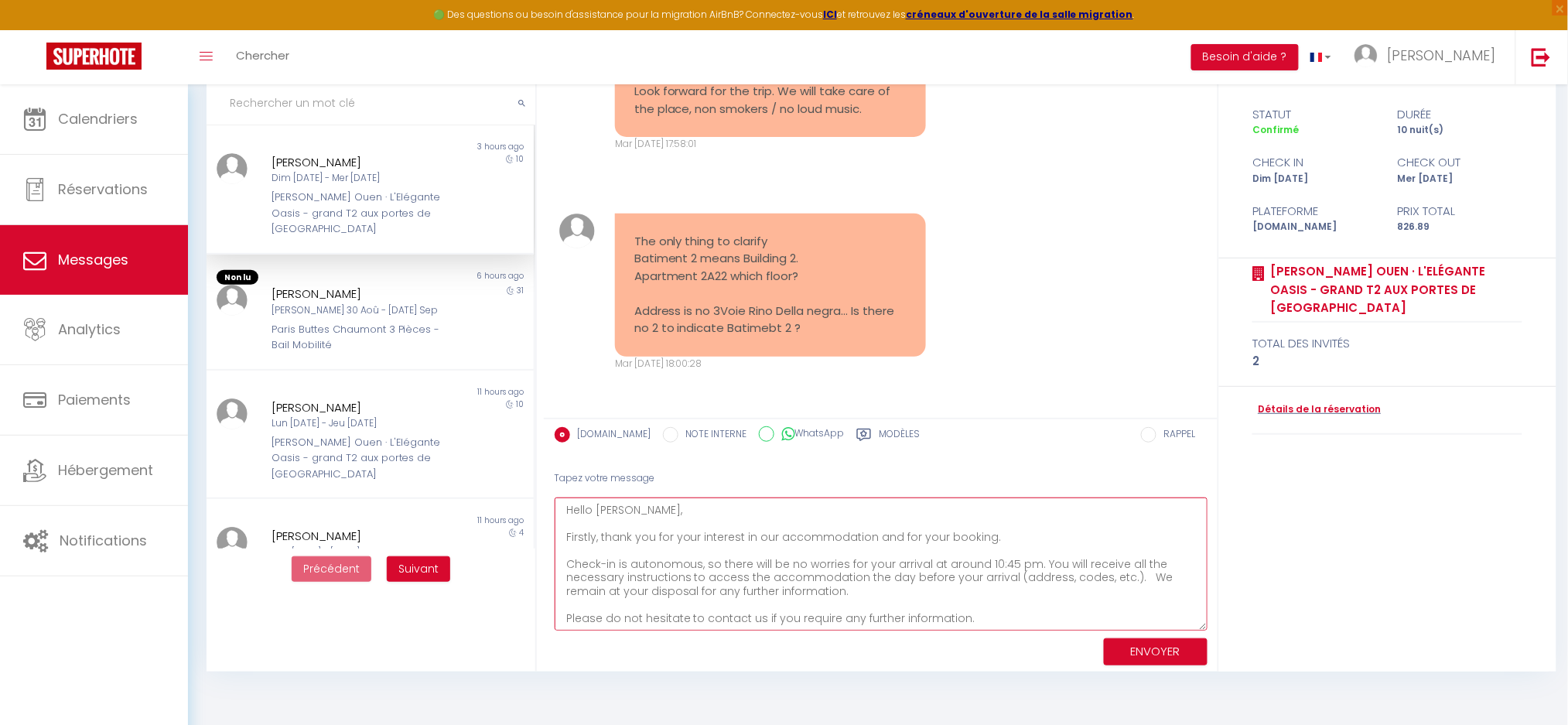
click at [889, 583] on textarea "Hello Lina, Firstly, thank you for your interest in our accommodation and for y…" at bounding box center [881, 564] width 653 height 133
drag, startPoint x: 898, startPoint y: 589, endPoint x: 937, endPoint y: 590, distance: 39.0
click at [901, 590] on textarea "Hello Lina, Firstly, thank you for your interest in our accommodation and for y…" at bounding box center [881, 564] width 653 height 133
click at [1006, 590] on textarea "Hello Lina, Firstly, thank you for your interest in our accommodation and for y…" at bounding box center [881, 564] width 653 height 133
click at [1102, 571] on textarea "Hello Lina, Firstly, thank you for your interest in our accommodation and for y…" at bounding box center [881, 564] width 653 height 133
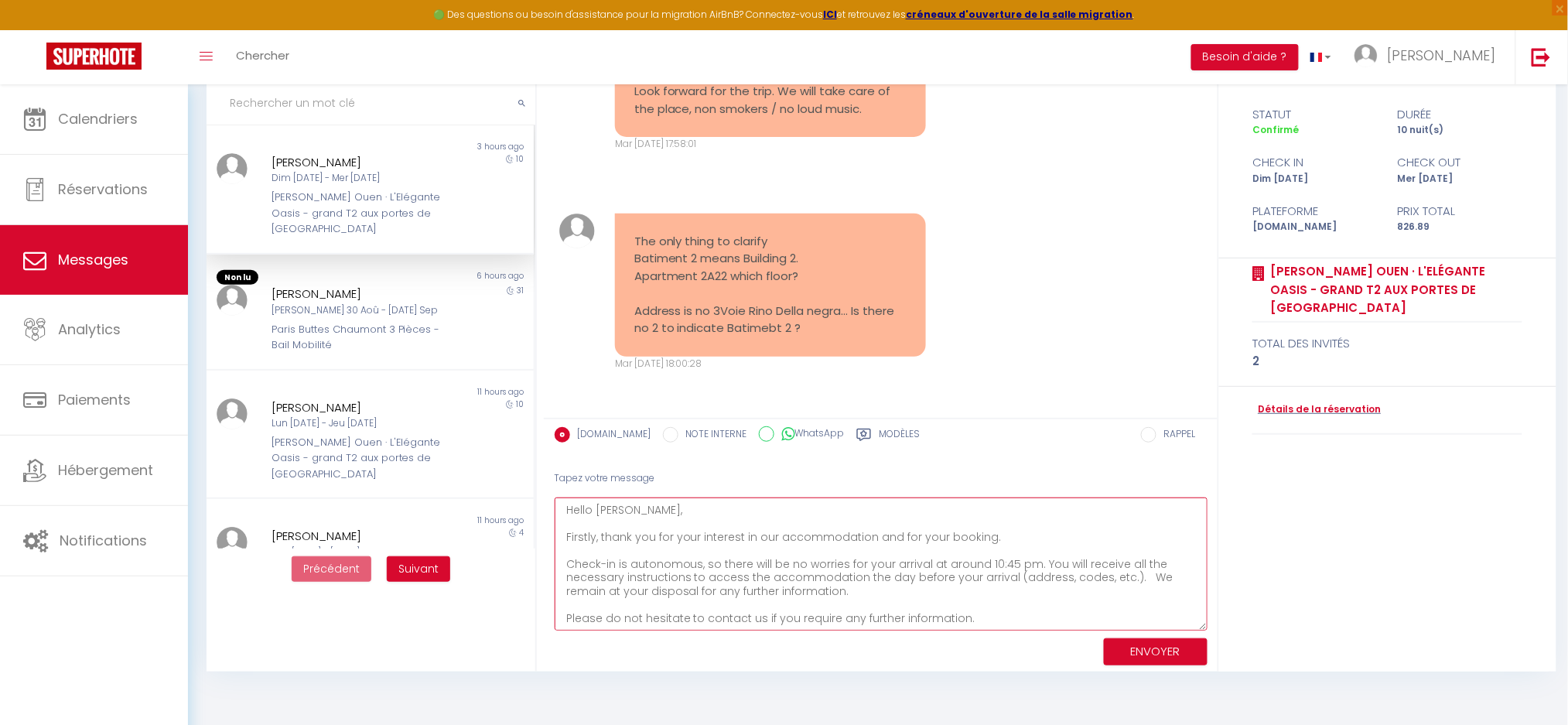
drag, startPoint x: 1142, startPoint y: 571, endPoint x: 1156, endPoint y: 571, distance: 14.0
click at [1144, 571] on textarea "Hello Lina, Firstly, thank you for your interest in our accommodation and for y…" at bounding box center [881, 564] width 653 height 133
click at [1164, 571] on textarea "Hello Lina, Firstly, thank you for your interest in our accommodation and for y…" at bounding box center [881, 564] width 653 height 133
click at [1130, 573] on textarea "Hello Lina, Firstly, thank you for your interest in our accommodation and for y…" at bounding box center [881, 564] width 653 height 133
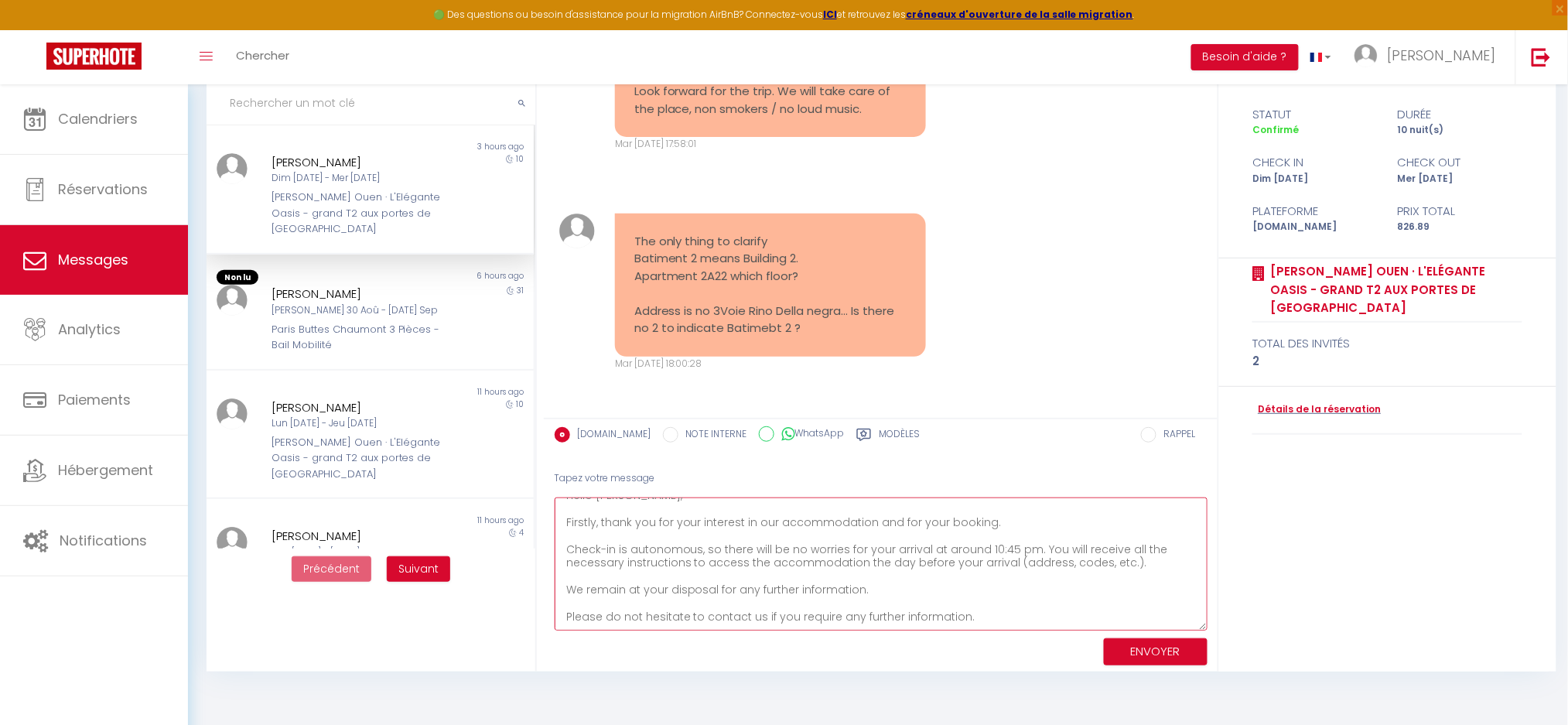
click at [987, 617] on textarea "Hello Lina, Firstly, thank you for your interest in our accommodation and for y…" at bounding box center [881, 564] width 653 height 133
paste textarea "Do not hesitate to come back to us for"
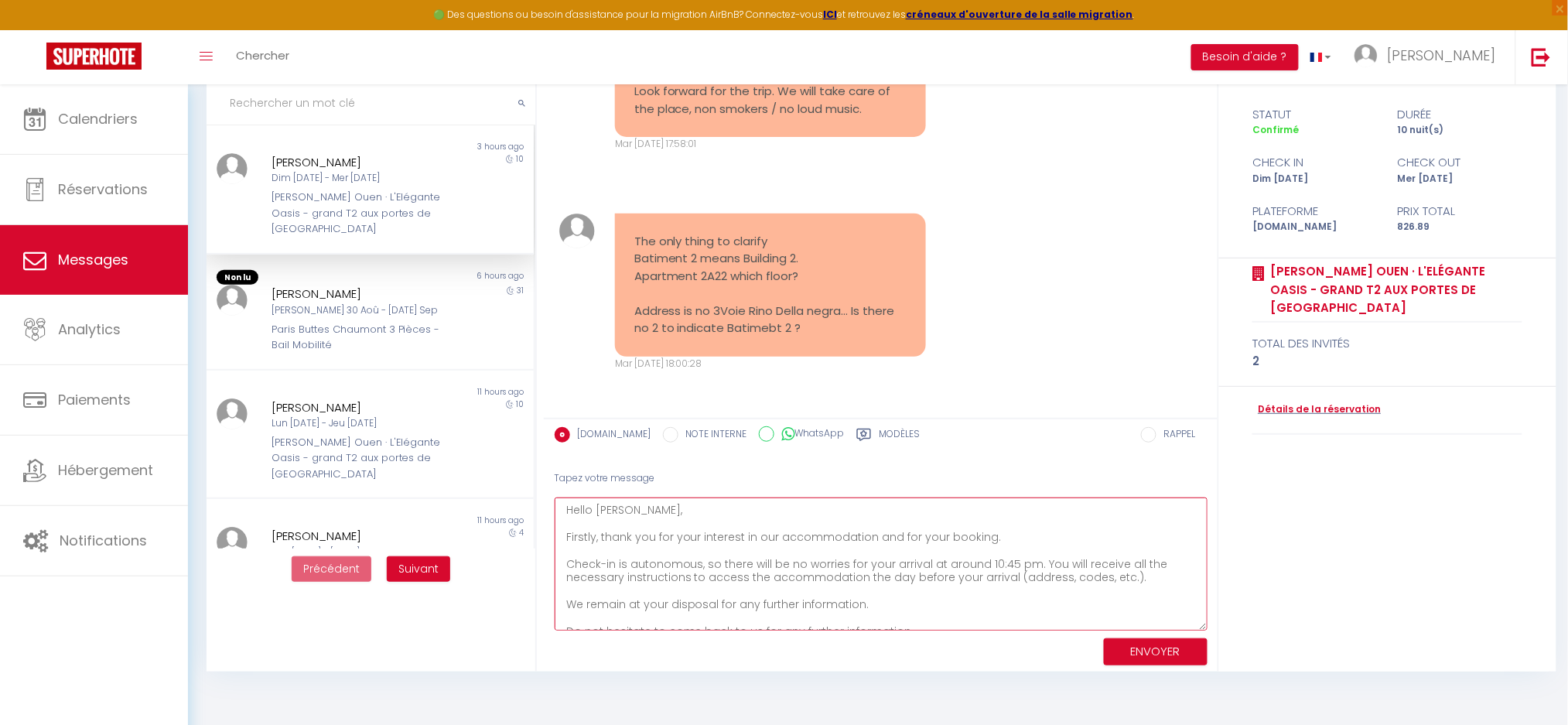
drag, startPoint x: 613, startPoint y: 537, endPoint x: 822, endPoint y: 594, distance: 216.6
click at [822, 594] on textarea "Hello Lina, Firstly, thank you for your interest in our accommodation and for y…" at bounding box center [881, 564] width 653 height 133
click at [912, 607] on textarea "Hello Lina, Firstly, thank you for your interest in our accommodation and for y…" at bounding box center [881, 564] width 653 height 133
drag, startPoint x: 660, startPoint y: 562, endPoint x: 954, endPoint y: 607, distance: 297.4
click at [954, 607] on textarea "Hello Lina, Firstly, thank you for your interest in our accommodation and for y…" at bounding box center [881, 564] width 653 height 133
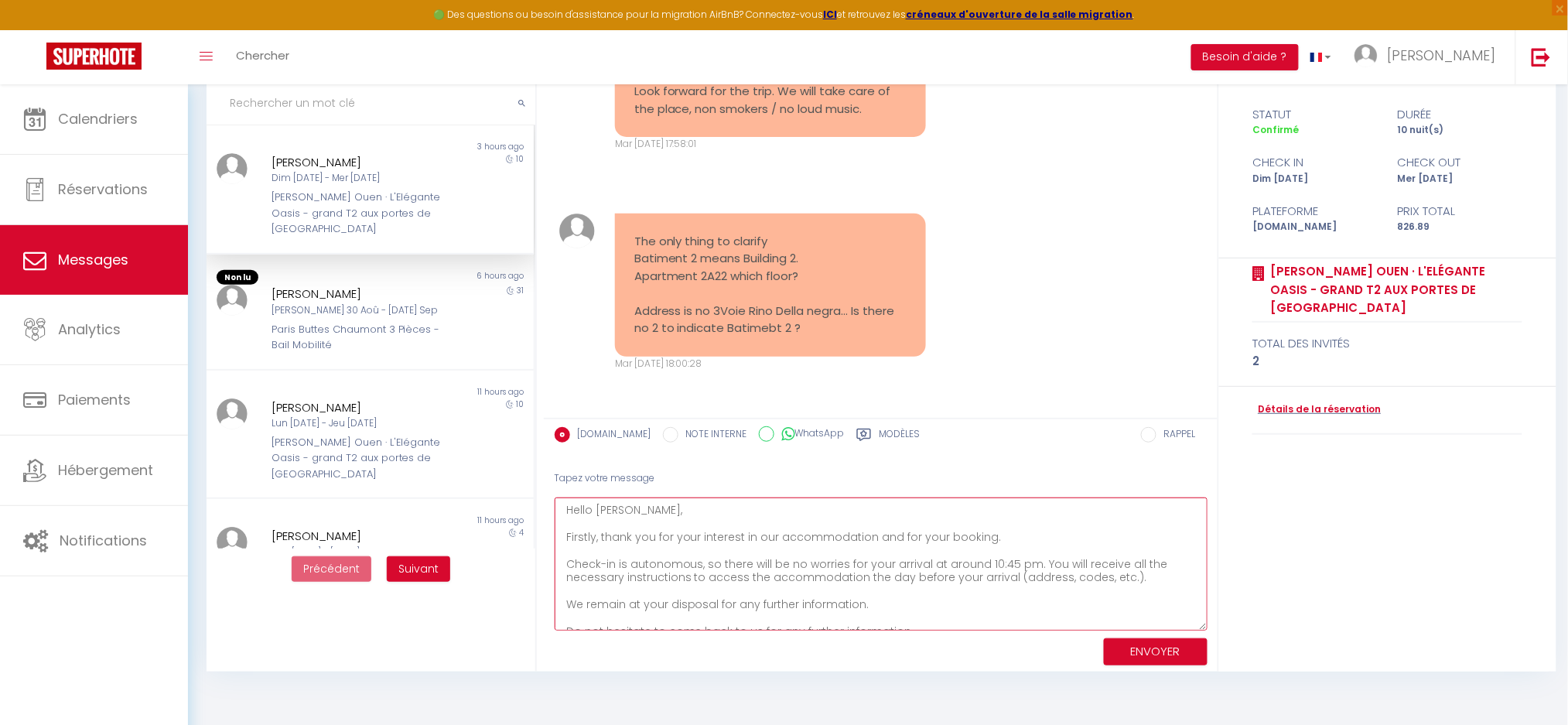
click at [1017, 599] on textarea "Hello Lina, Firstly, thank you for your interest in our accommodation and for y…" at bounding box center [881, 564] width 653 height 133
click at [845, 544] on textarea "Hello Lina, Firstly, thank you for your interest in our accommodation and for y…" at bounding box center [881, 564] width 653 height 133
drag, startPoint x: 846, startPoint y: 560, endPoint x: 1103, endPoint y: 599, distance: 259.9
click at [1103, 599] on textarea "Hello Lina, Firstly, thank you for your interest in our accommodation and for y…" at bounding box center [881, 564] width 653 height 133
click at [1141, 593] on textarea "Hello Lina, Firstly, thank you for your interest in our accommodation and for y…" at bounding box center [881, 564] width 653 height 133
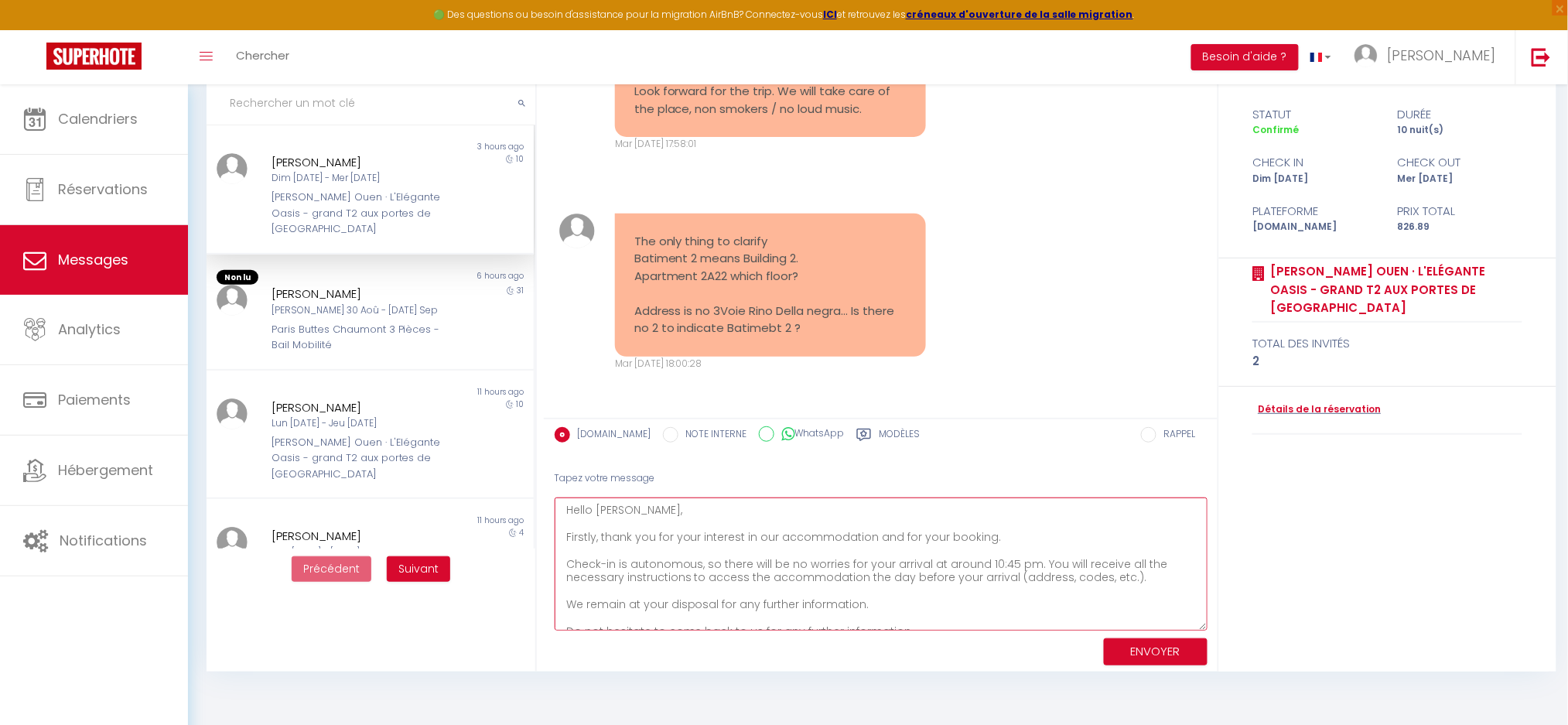
scroll to position [55, 0]
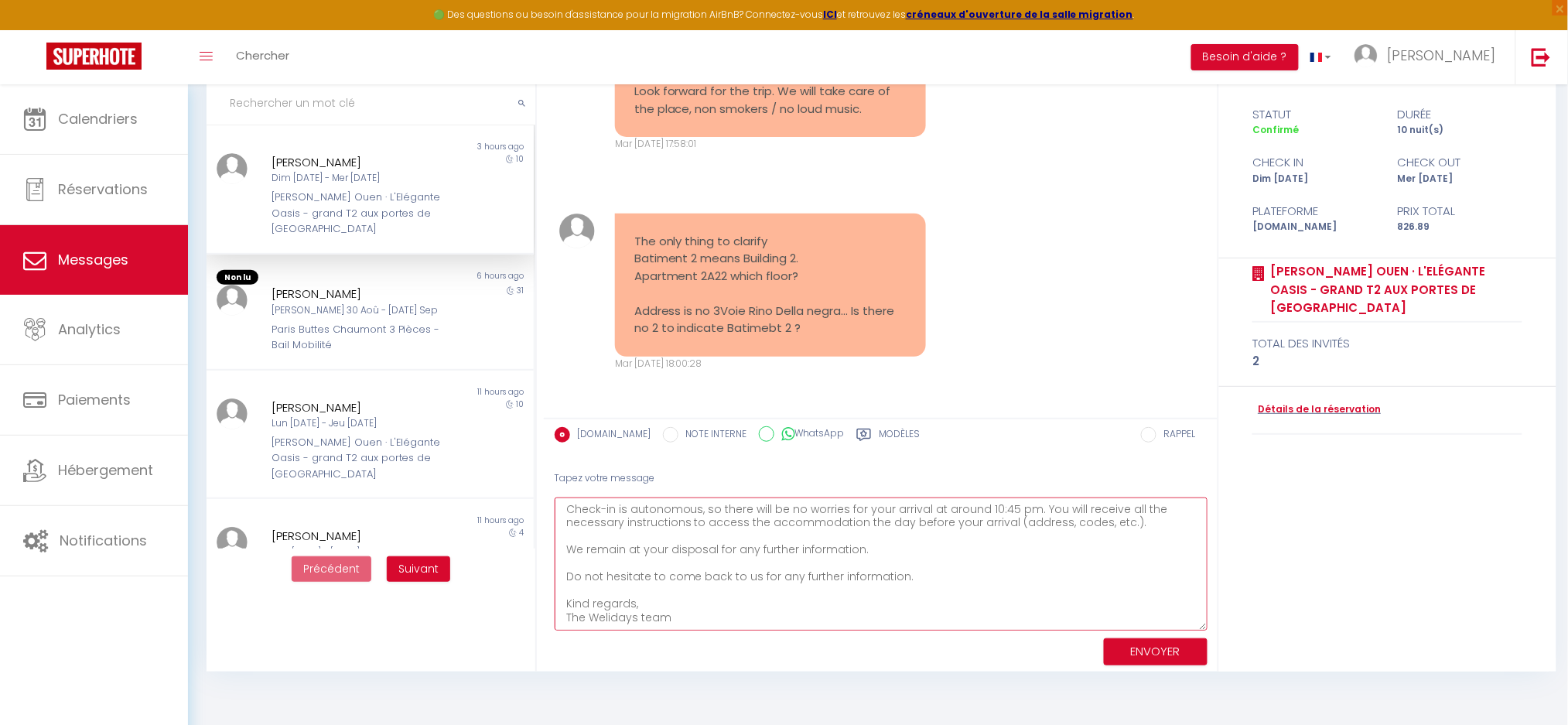
click at [899, 556] on textarea "Hello Lina, Firstly, thank you for your interest in our accommodation and for y…" at bounding box center [881, 564] width 653 height 133
click at [921, 575] on textarea "Hello Lina, Firstly, thank you for your interest in our accommodation and for y…" at bounding box center [881, 564] width 653 height 133
click at [899, 542] on textarea "Hello Lina, Firstly, thank you for your interest in our accommodation and for y…" at bounding box center [881, 564] width 653 height 133
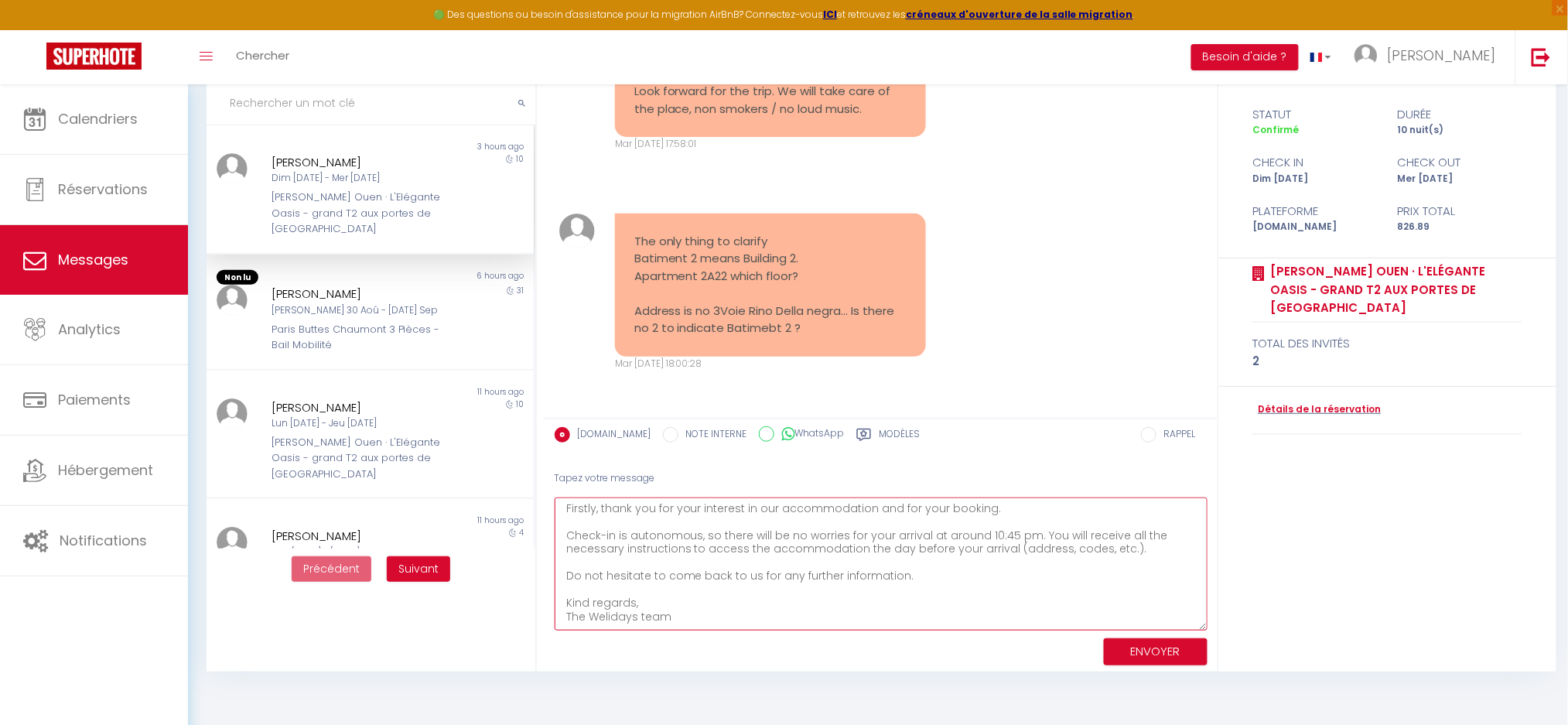
scroll to position [28, 0]
click at [898, 588] on textarea "Hello Lina, Firstly, thank you for your interest in our accommodation and for y…" at bounding box center [881, 564] width 653 height 133
type textarea "Hello Lina, Firstly, thank you for your interest in our accommodation and for y…"
click at [1166, 653] on button "ENVOYER" at bounding box center [1156, 651] width 104 height 27
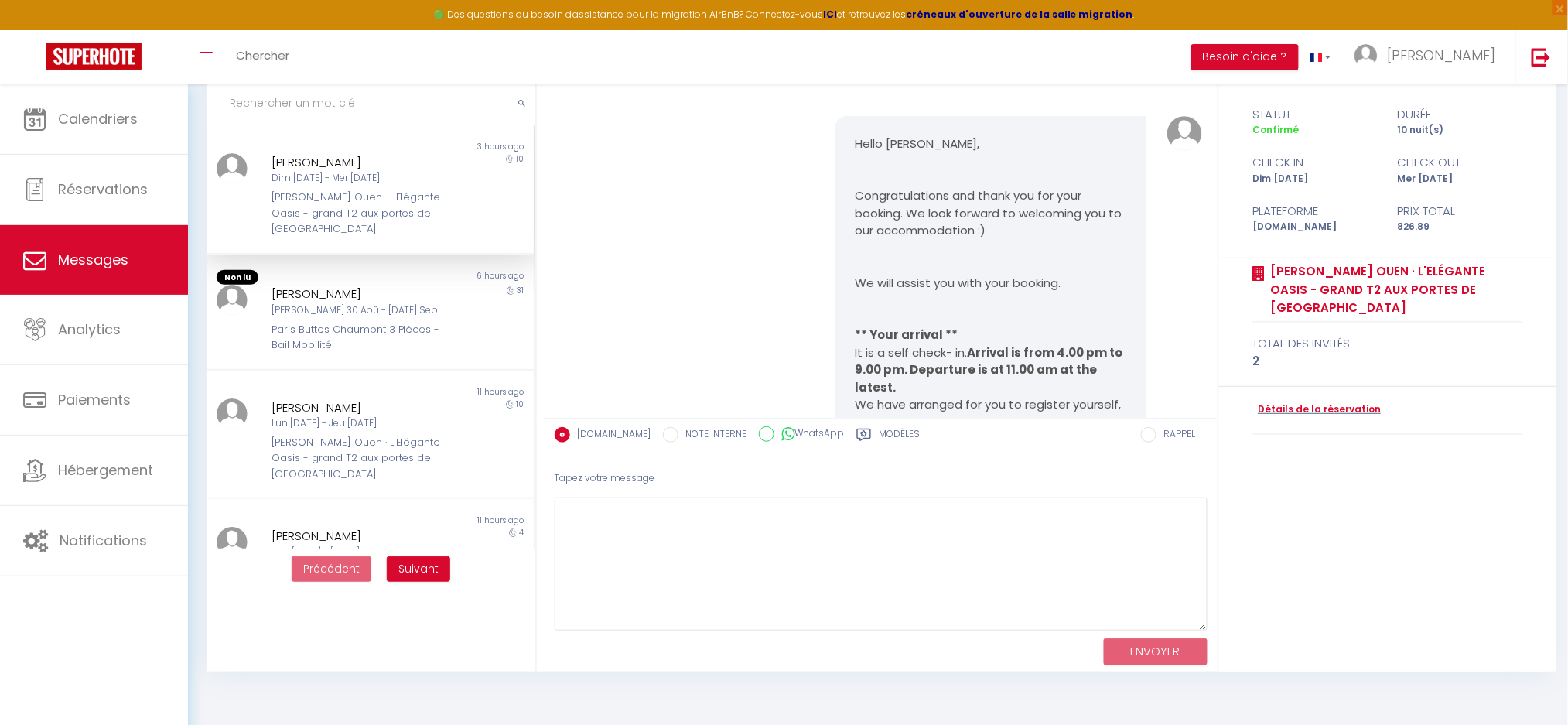
scroll to position [0, 0]
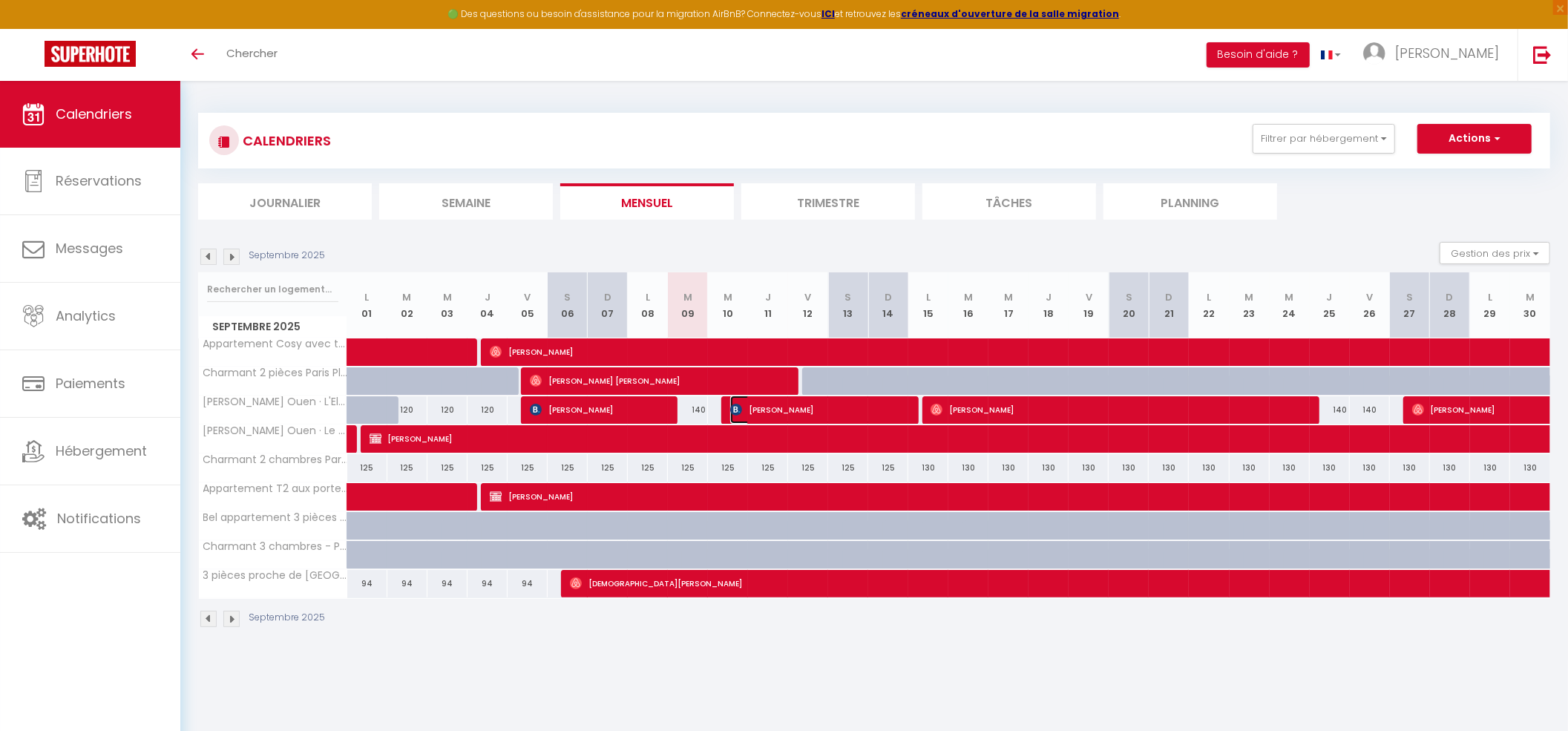
click at [741, 299] on img at bounding box center [737, 410] width 12 height 12
select select "OK"
select select "1"
select select "0"
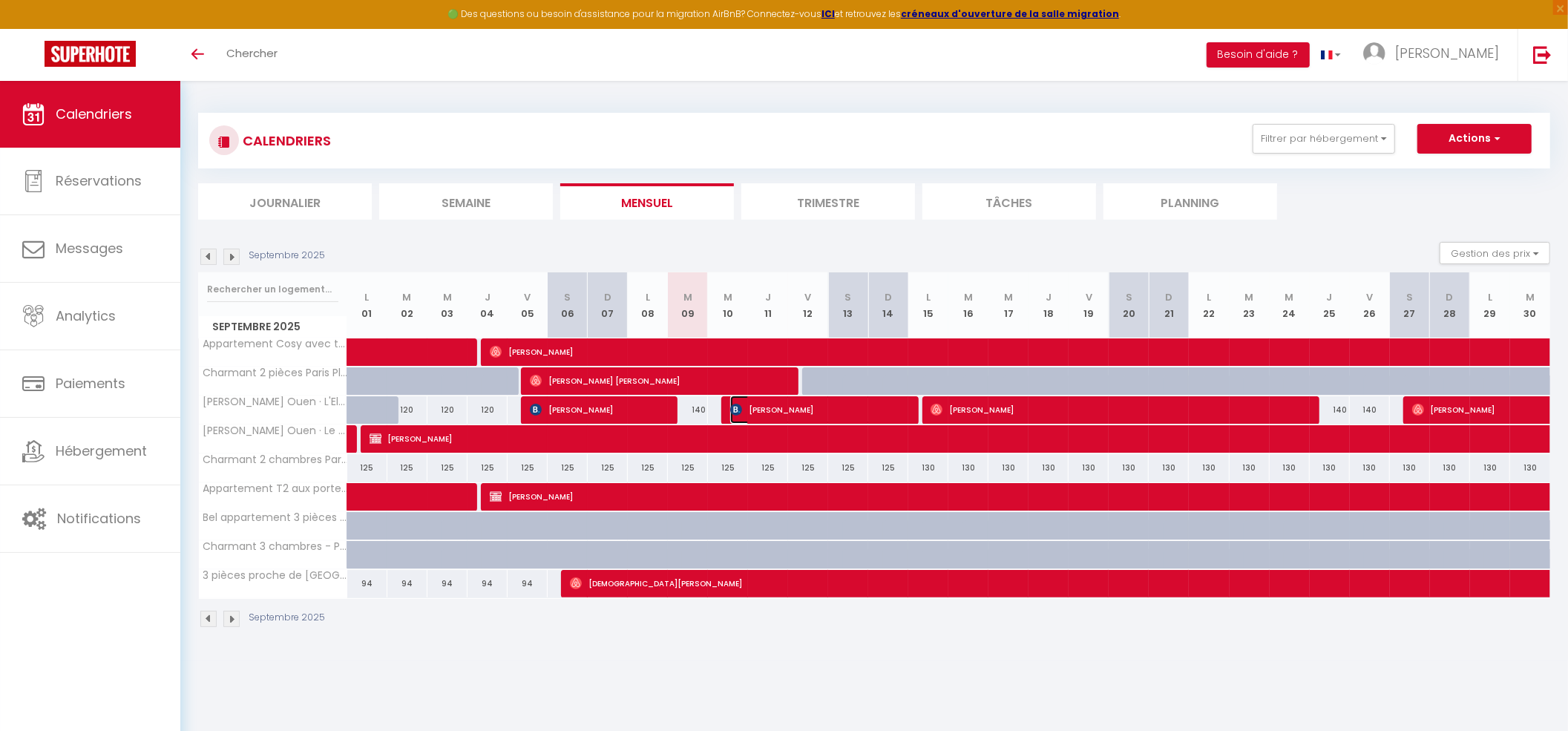
select select "1"
select select
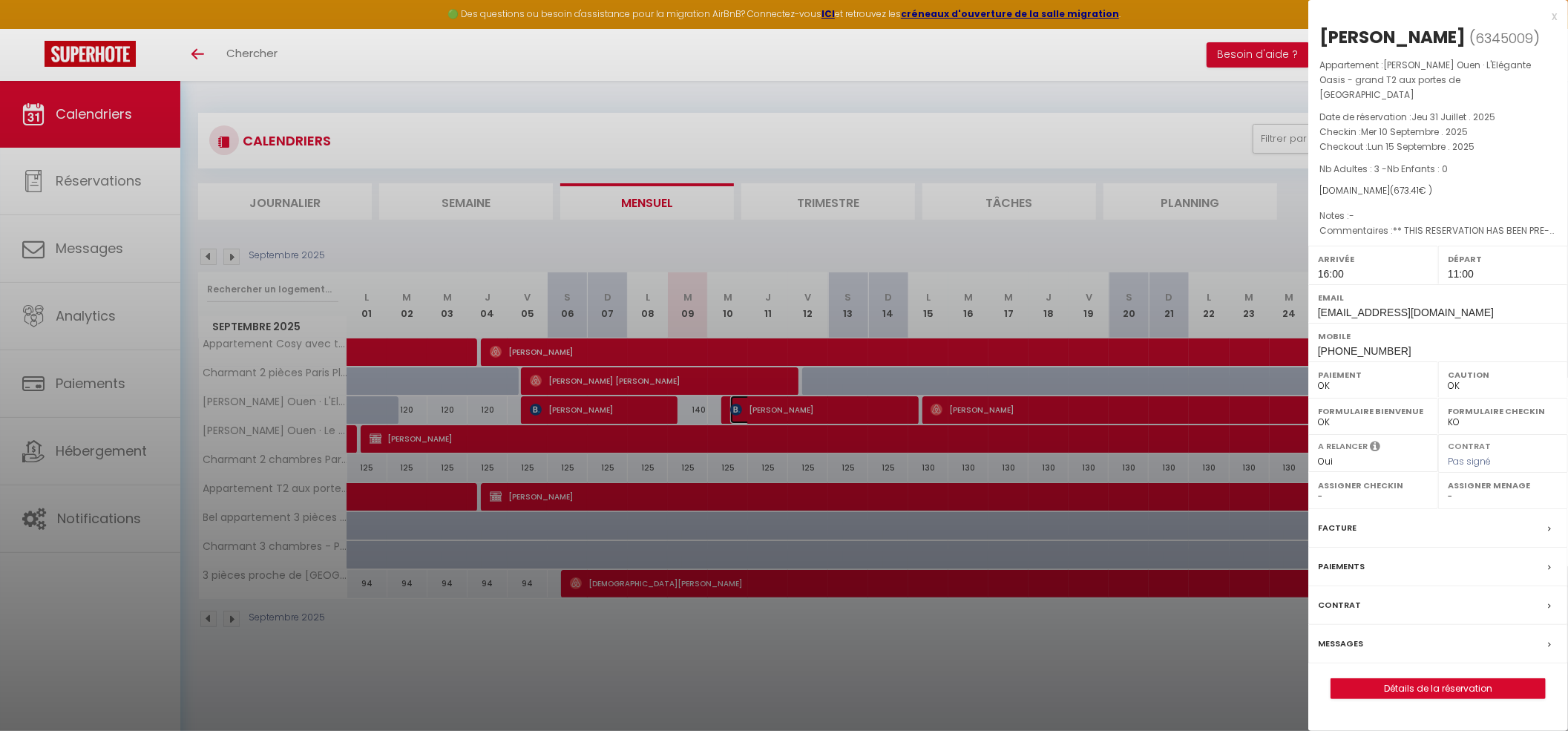
select select "38947"
click at [755, 299] on label "Messages" at bounding box center [1341, 644] width 46 height 16
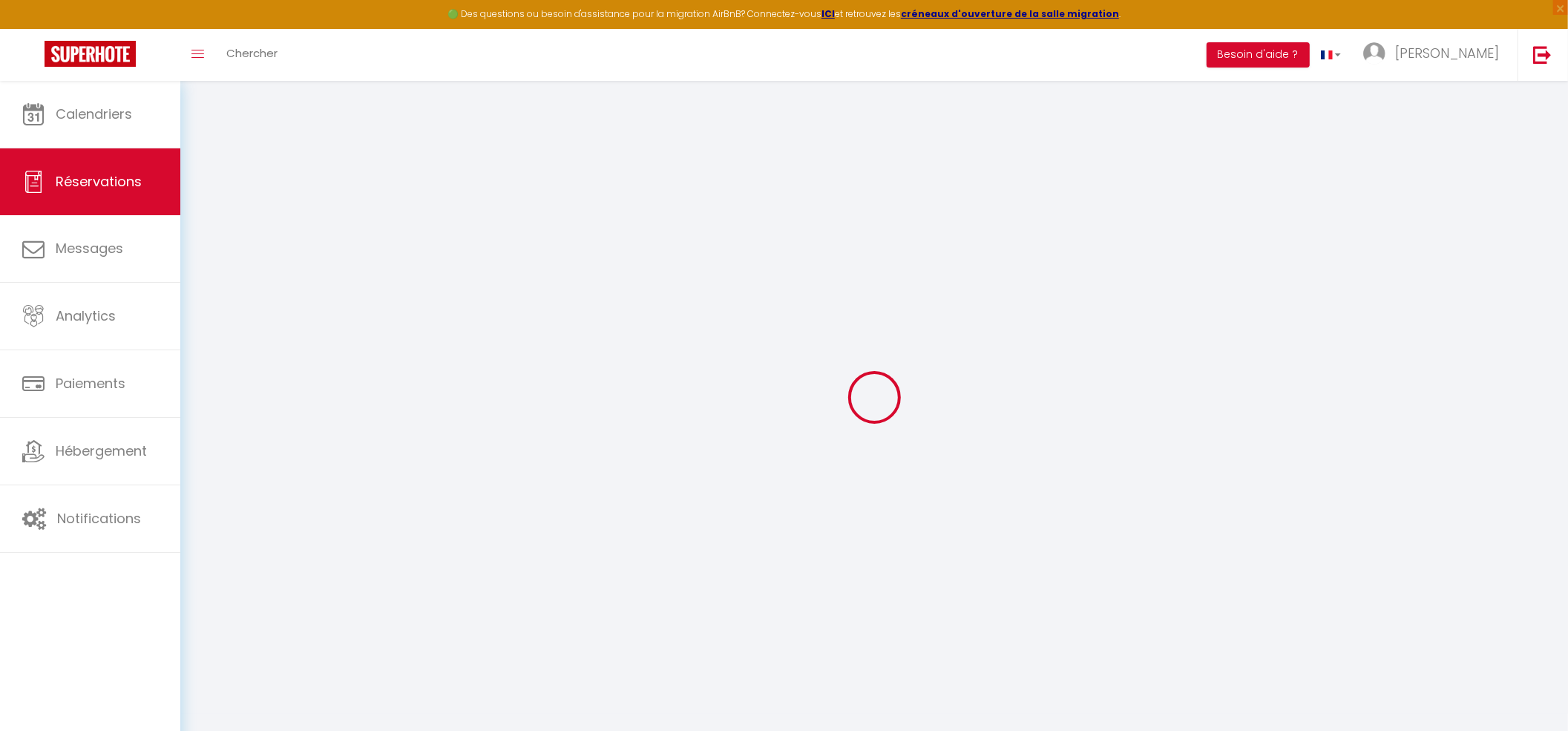
select select
checkbox input "false"
select select
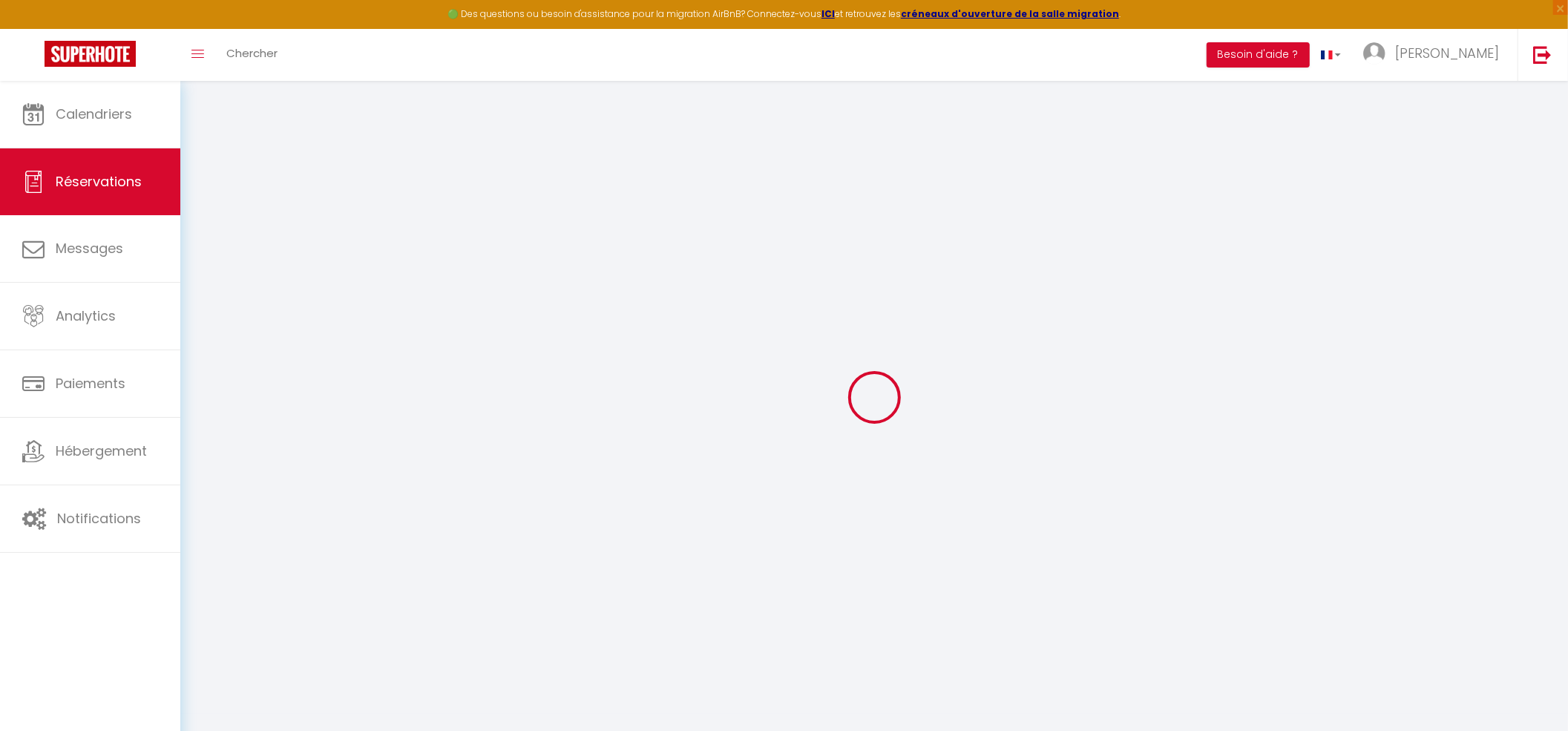
checkbox input "false"
type textarea "** THIS RESERVATION HAS BEEN PRE-PAID ** BOOKING NOTE : Payment charge is EUR 9…"
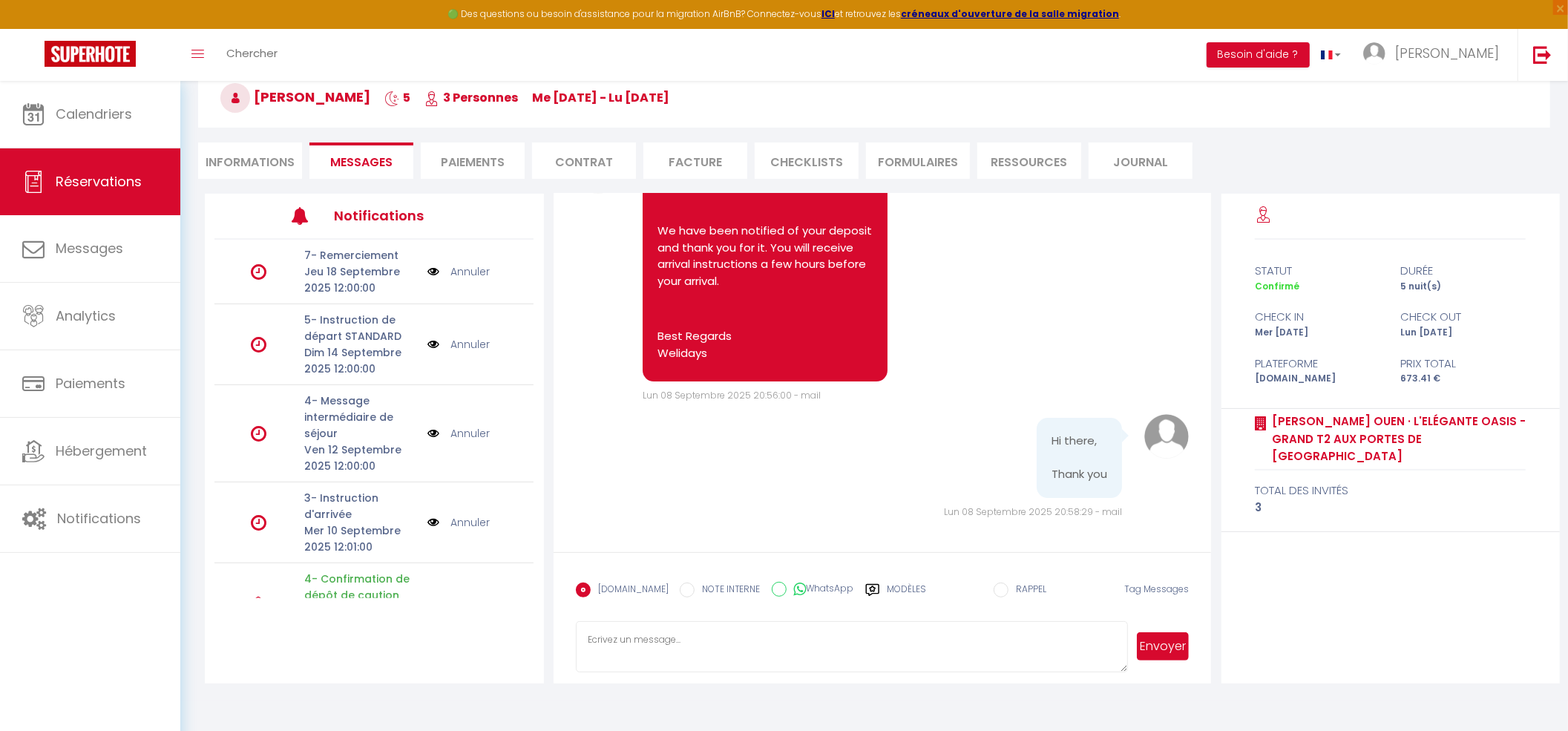
scroll to position [4171, 0]
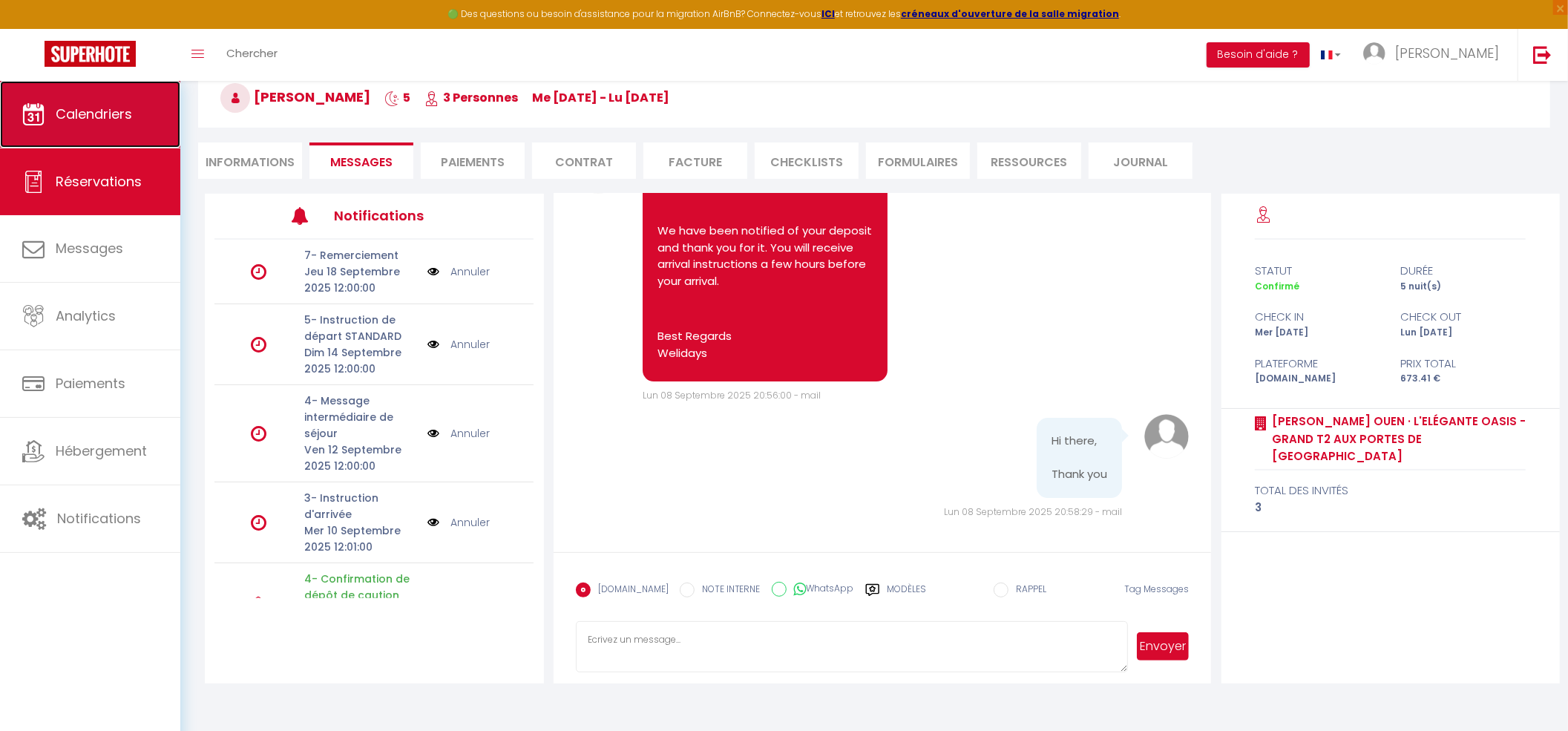
click at [73, 114] on span "Calendriers" at bounding box center [93, 114] width 77 height 18
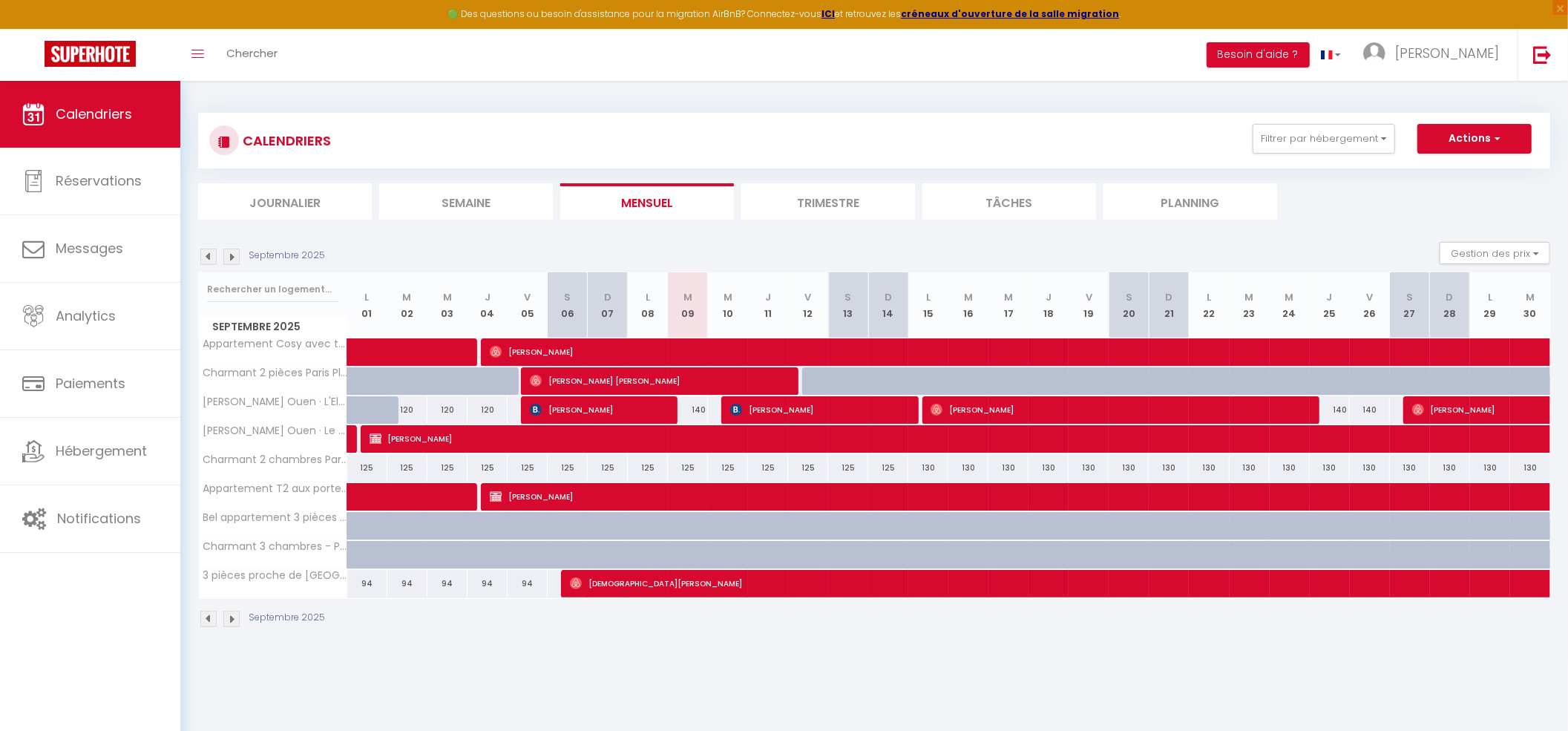
click at [229, 257] on img at bounding box center [232, 257] width 17 height 17
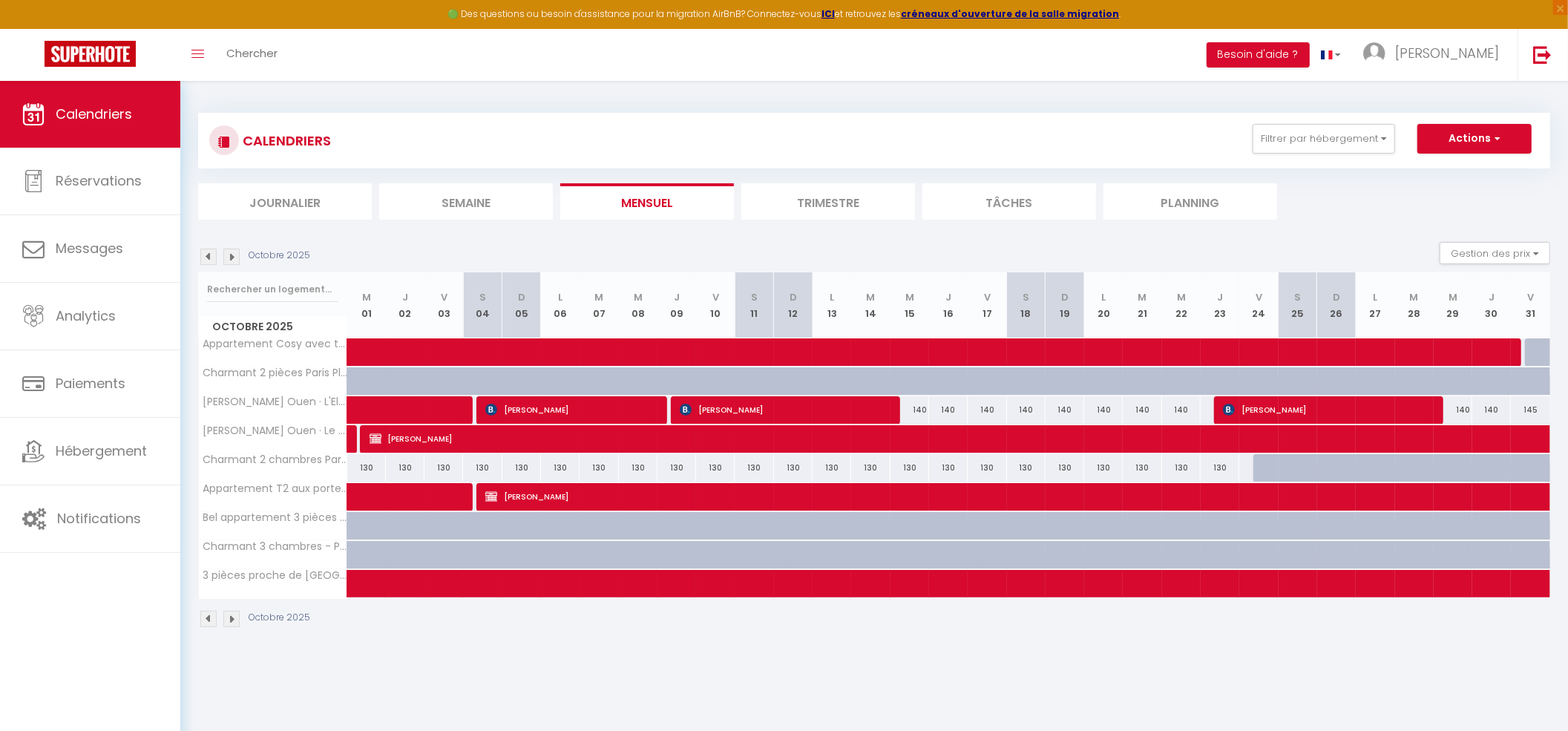
click at [229, 257] on img at bounding box center [232, 257] width 17 height 17
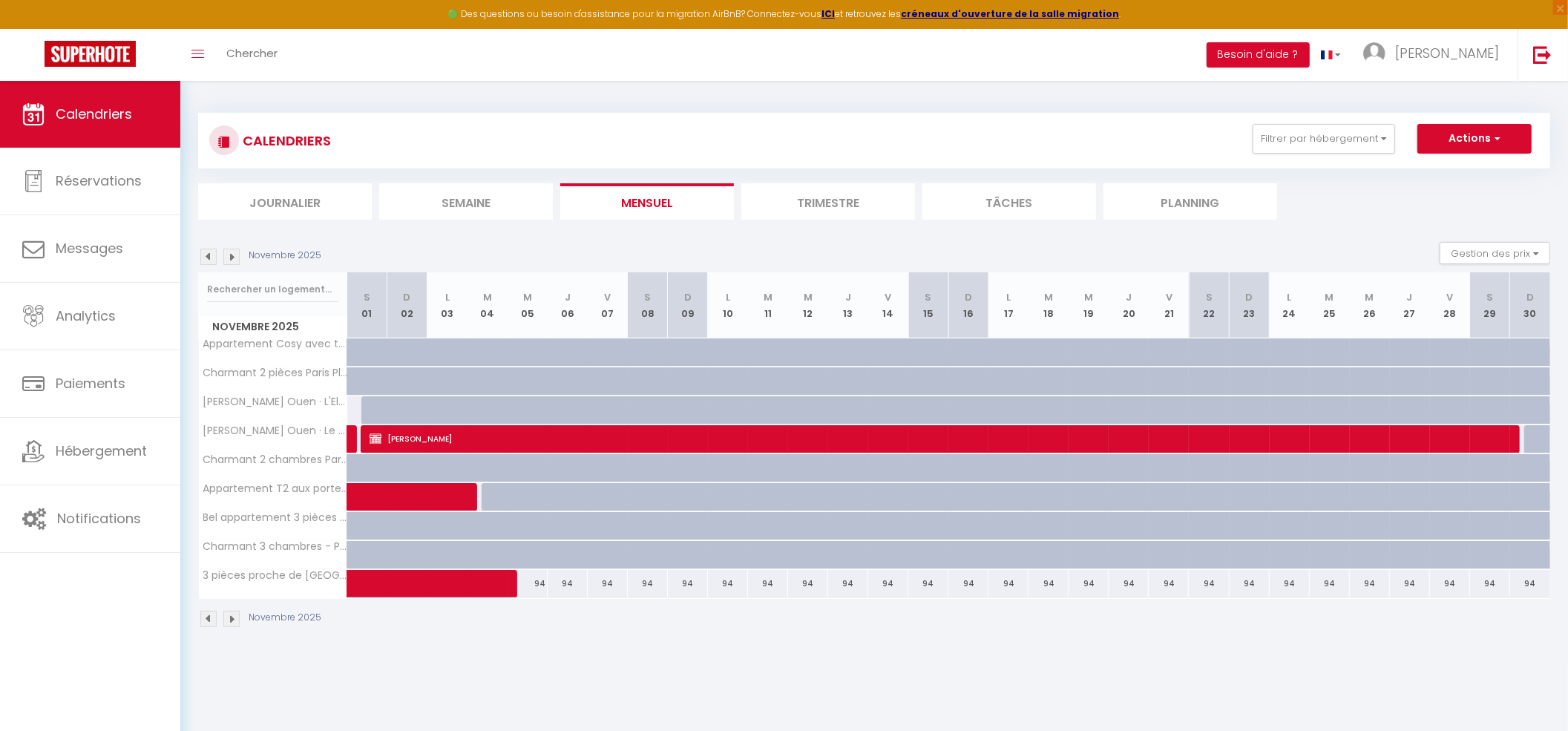
click at [229, 258] on img at bounding box center [232, 257] width 17 height 17
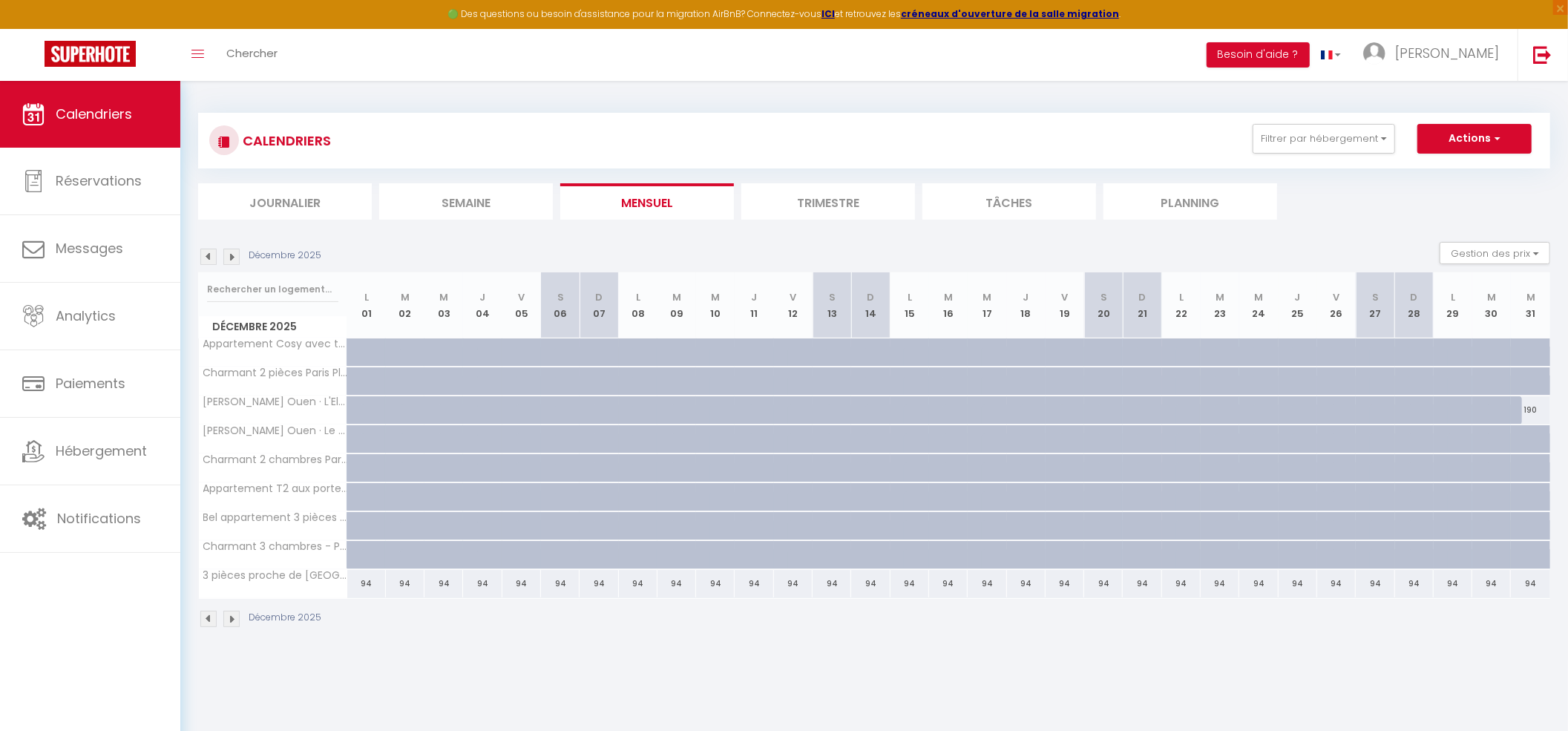
click at [229, 258] on img at bounding box center [232, 257] width 17 height 17
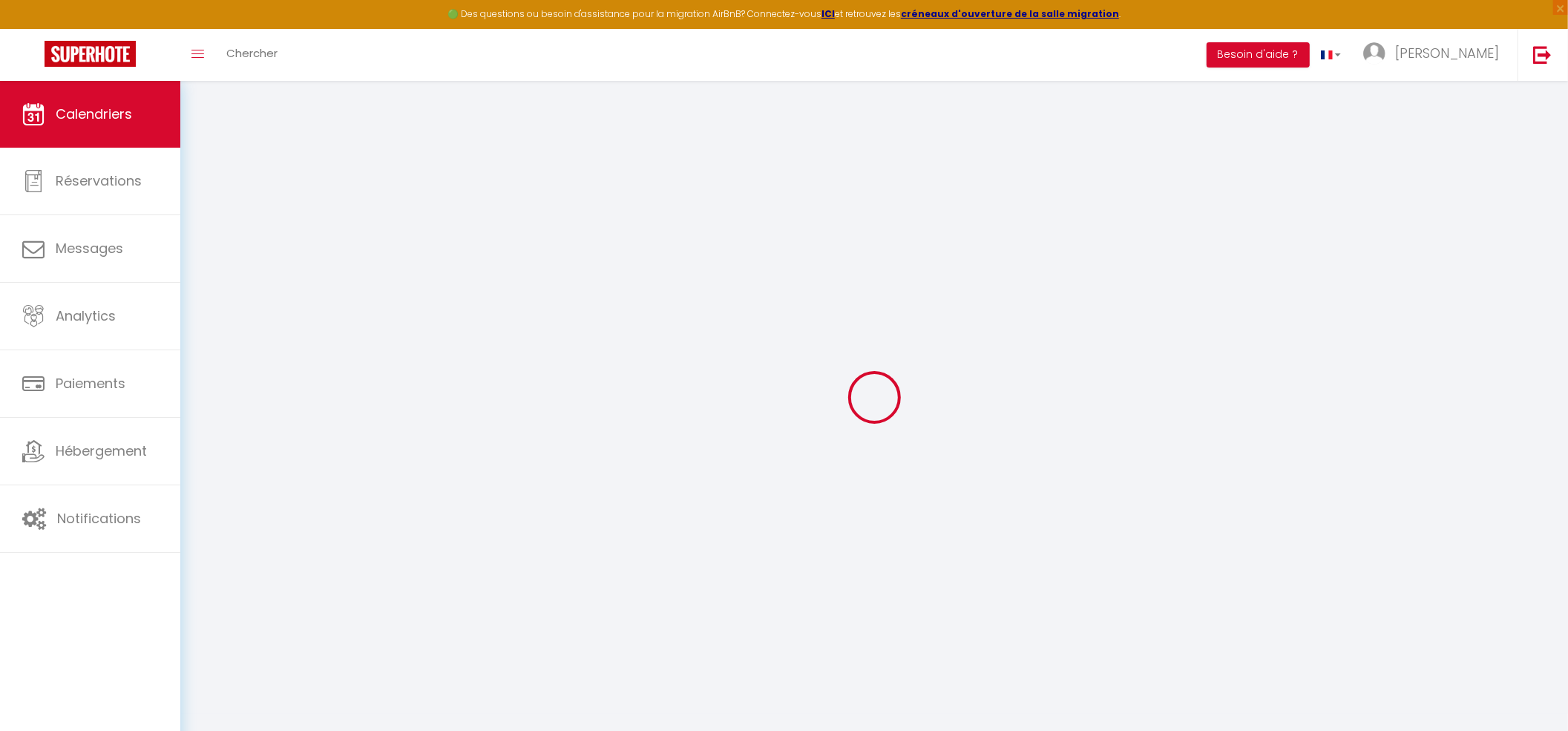
select select
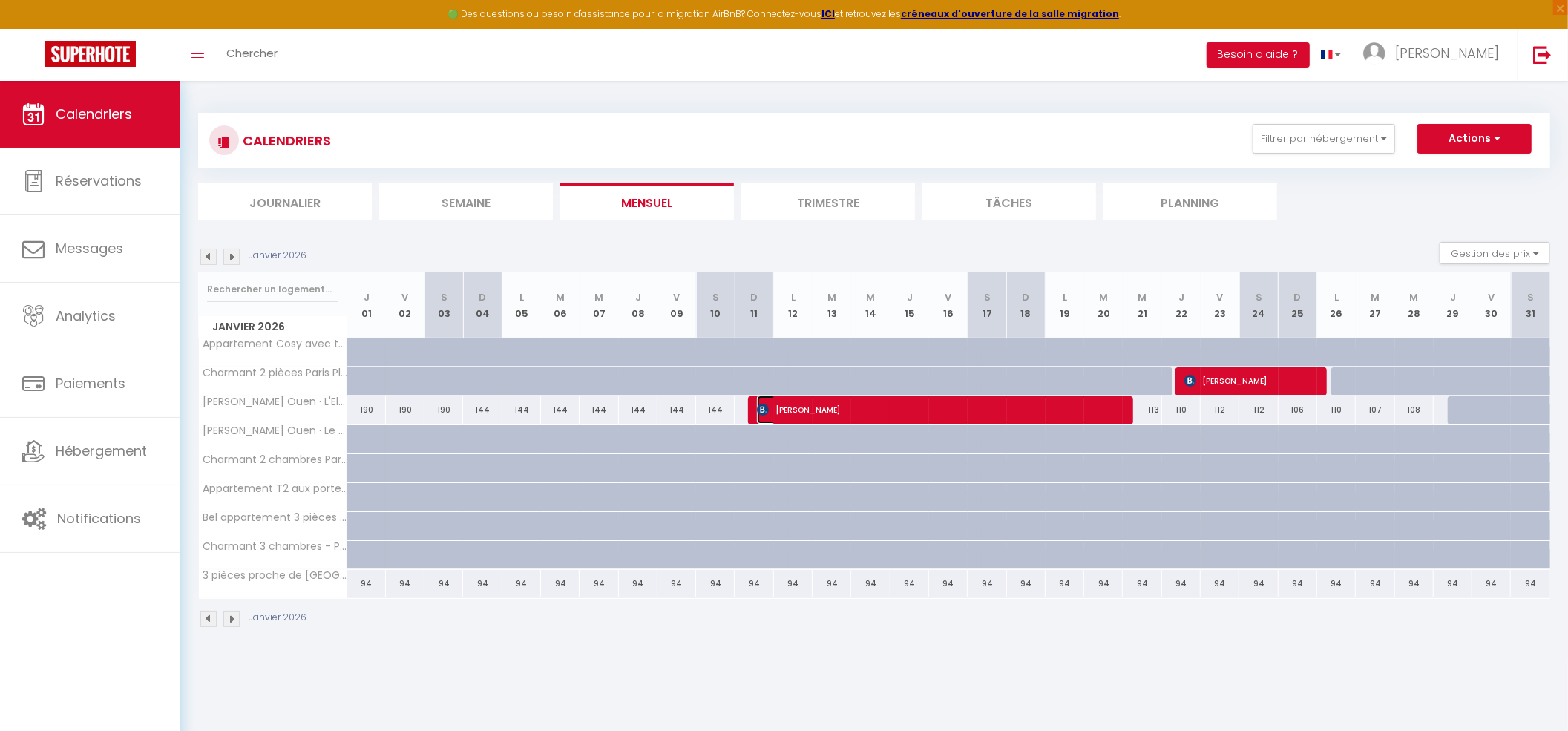
click at [755, 299] on img at bounding box center [763, 410] width 12 height 12
select select "OK"
select select "KO"
select select "0"
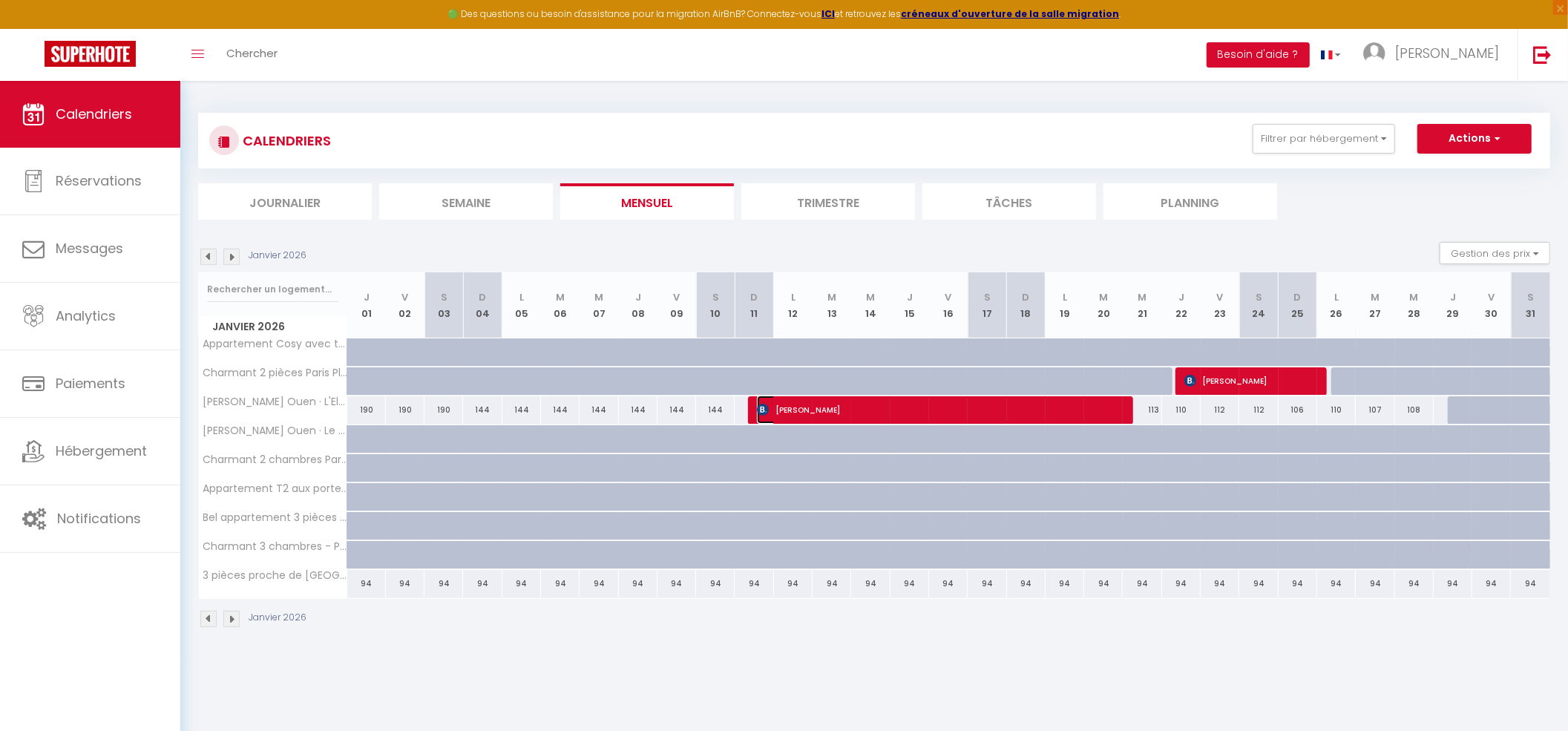
select select "1"
select select
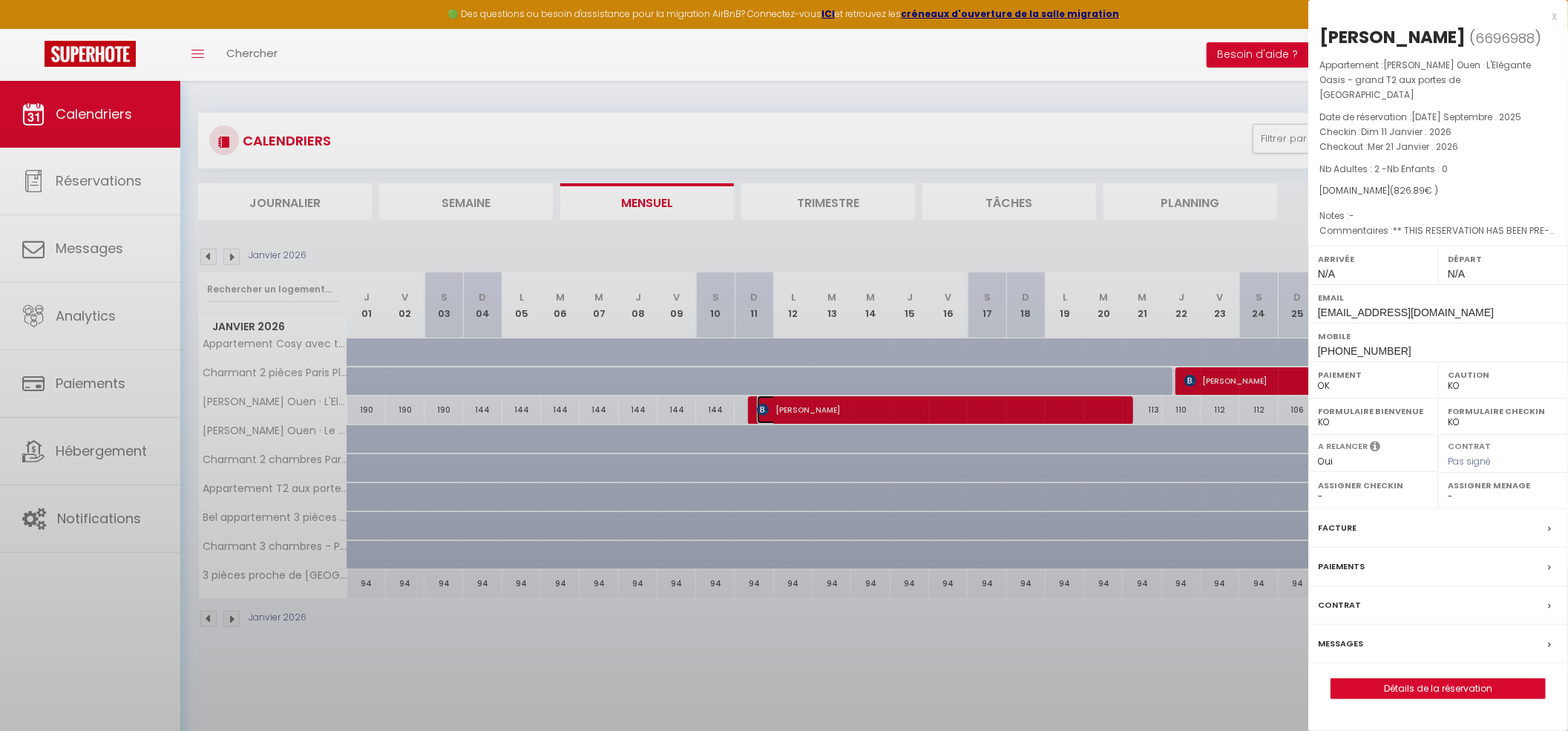
select select "38947"
